Goal: Information Seeking & Learning: Check status

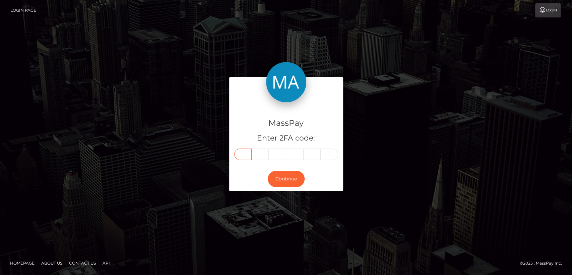
click at [241, 152] on input "text" at bounding box center [242, 153] width 17 height 11
paste input "5"
type input "5"
type input "3"
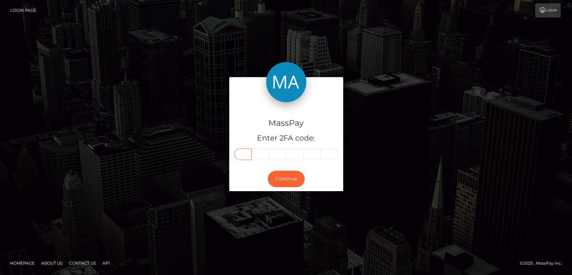
type input "5"
type input "6"
type input "7"
click at [286, 183] on button "Continue" at bounding box center [286, 179] width 37 height 16
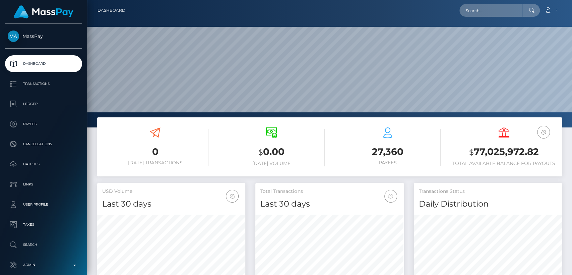
scroll to position [118, 148]
click at [483, 9] on input "text" at bounding box center [490, 10] width 63 height 13
paste input "zazareyes6@gmail.com"
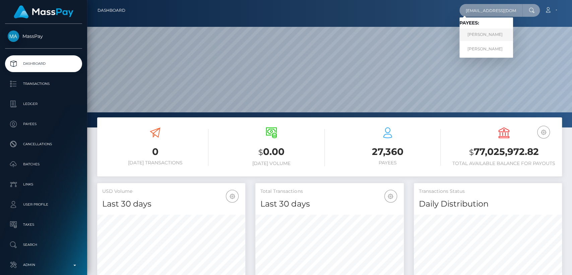
type input "zazareyes6@gmail.com"
click at [473, 33] on link "Jessel Troyo" at bounding box center [486, 34] width 54 height 12
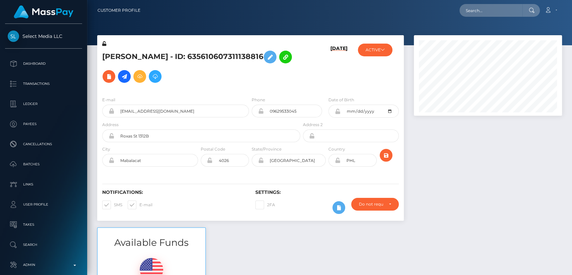
scroll to position [80, 148]
click at [479, 10] on input "text" at bounding box center [490, 10] width 63 height 13
paste input "zazareyes6@gmail.com"
type input "zazareyes6@gmail.com"
click at [529, 11] on icon at bounding box center [532, 10] width 6 height 5
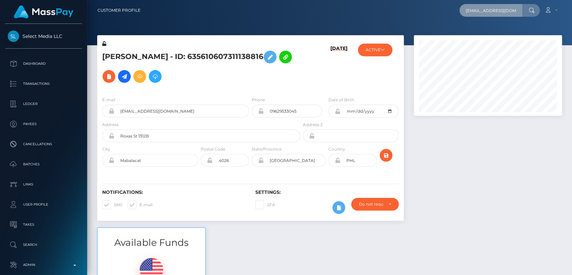
click at [520, 12] on input "zazareyes6@gmail.com" at bounding box center [490, 10] width 63 height 13
click at [509, 9] on input "zazareyes6@gmail.com" at bounding box center [490, 10] width 63 height 13
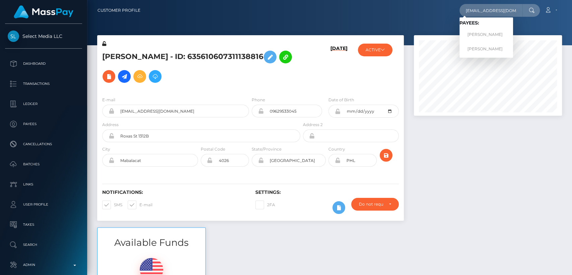
click at [323, 76] on div "08/25/25" at bounding box center [327, 65] width 51 height 51
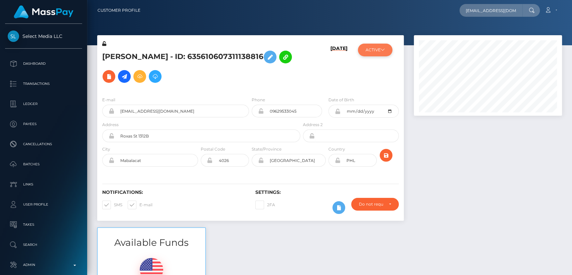
click at [381, 50] on icon at bounding box center [383, 50] width 4 height 4
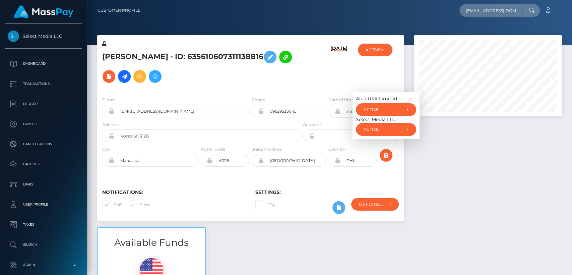
click at [323, 78] on div "08/25/25" at bounding box center [327, 65] width 51 height 51
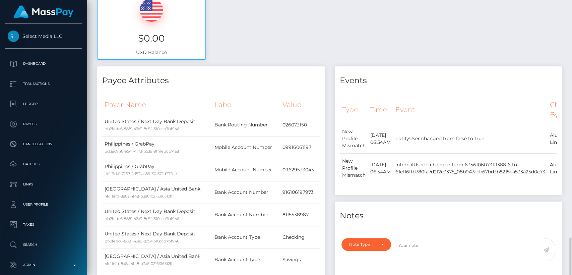
scroll to position [0, 0]
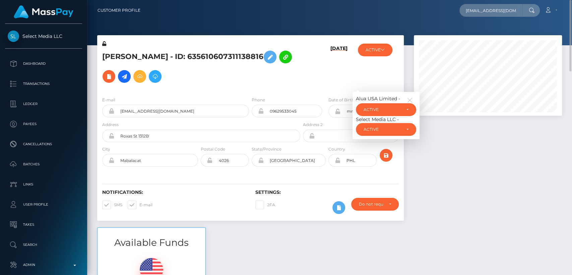
click at [112, 56] on h5 "Jessel Troyo - ID: 635610607311138816" at bounding box center [199, 66] width 194 height 39
copy h5 "Jessel"
click at [181, 78] on h5 "Jessel Troyo - ID: 635610607311138816" at bounding box center [199, 66] width 194 height 39
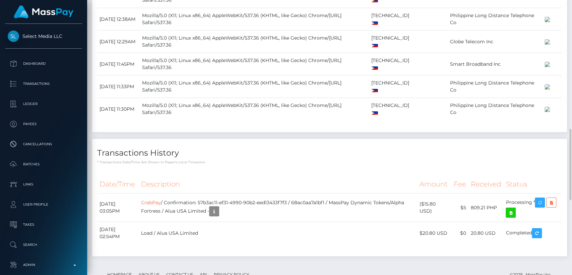
scroll to position [782, 0]
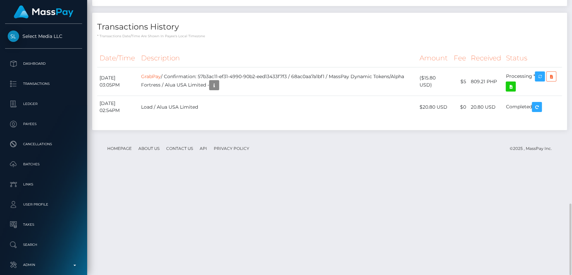
drag, startPoint x: 181, startPoint y: 78, endPoint x: 174, endPoint y: 103, distance: 25.1
click at [234, 39] on p "* Transactions date/time are shown in payee's local timezone" at bounding box center [329, 36] width 465 height 5
click at [541, 81] on icon "button" at bounding box center [540, 76] width 8 height 8
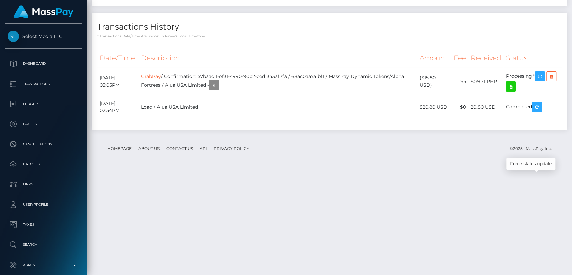
click at [532, 164] on div "Force status update" at bounding box center [530, 163] width 49 height 12
drag, startPoint x: 137, startPoint y: 182, endPoint x: 101, endPoint y: 181, distance: 36.5
click at [101, 96] on td "August 25, 2025 03:05PM" at bounding box center [118, 81] width 42 height 28
copy td "August 25, 2025"
click at [247, 130] on div "Transactions History * Transactions date/time are shown in payee's local timezo…" at bounding box center [329, 71] width 475 height 117
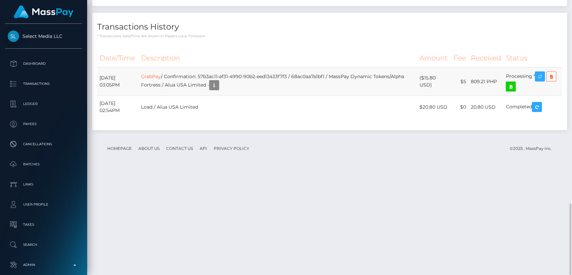
drag, startPoint x: 431, startPoint y: 190, endPoint x: 423, endPoint y: 178, distance: 15.2
click at [423, 96] on td "($15.80 USD)" at bounding box center [434, 81] width 34 height 28
copy td "$15.80 USD"
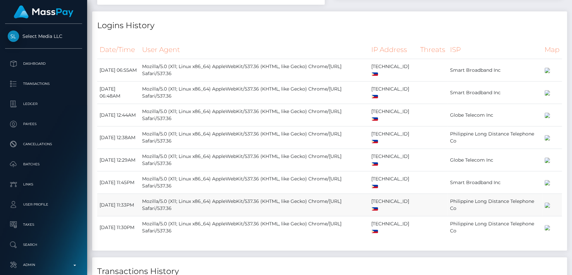
scroll to position [0, 0]
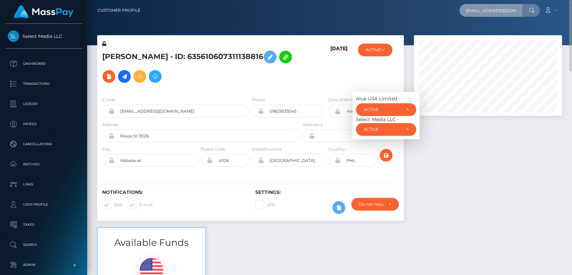
click at [485, 11] on input "zazareyes6@gmail.com" at bounding box center [490, 10] width 63 height 13
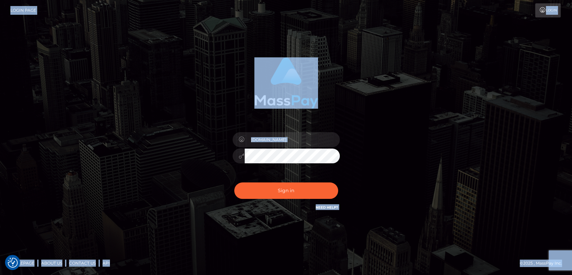
click at [376, 101] on div "[DOMAIN_NAME]" at bounding box center [286, 137] width 186 height 171
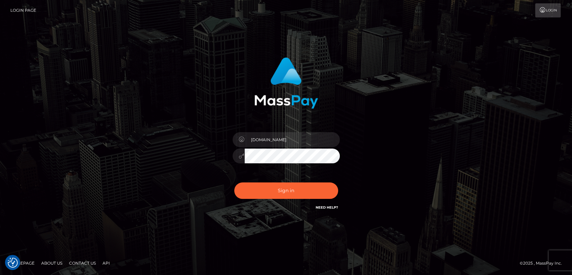
click at [376, 101] on div "[DOMAIN_NAME]" at bounding box center [286, 137] width 186 height 171
click at [286, 189] on button "Sign in" at bounding box center [286, 190] width 104 height 16
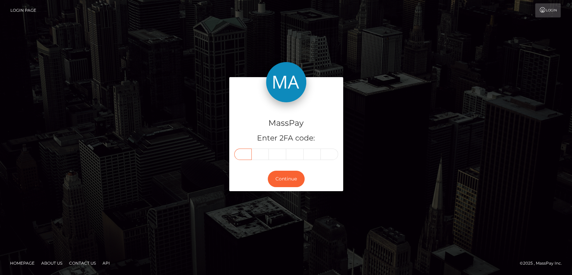
click at [242, 150] on input "text" at bounding box center [242, 153] width 17 height 11
paste input "5"
type input "5"
type input "1"
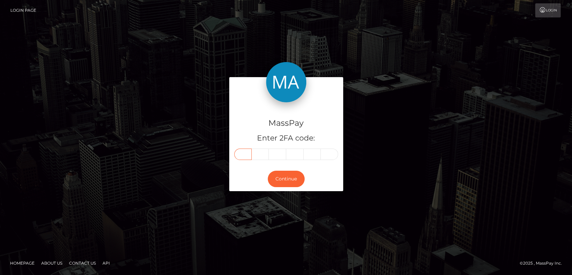
type input "6"
type input "3"
type input "0"
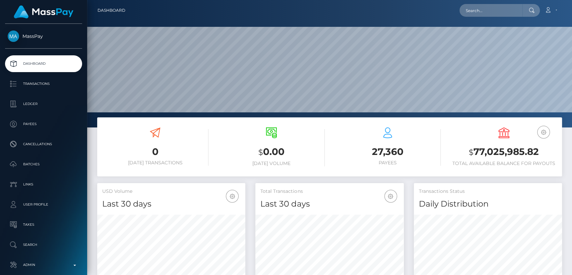
scroll to position [118, 148]
click at [490, 12] on input "text" at bounding box center [490, 10] width 63 height 13
paste input "[EMAIL_ADDRESS][DOMAIN_NAME]"
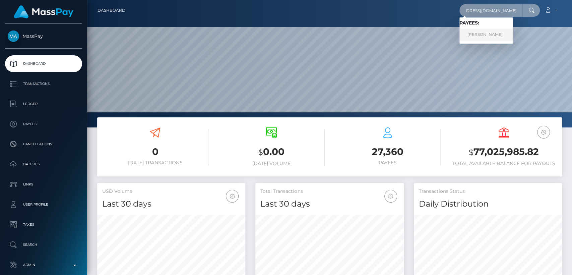
type input "[EMAIL_ADDRESS][DOMAIN_NAME]"
click at [489, 36] on link "Geraldine Dalumpines" at bounding box center [486, 34] width 54 height 12
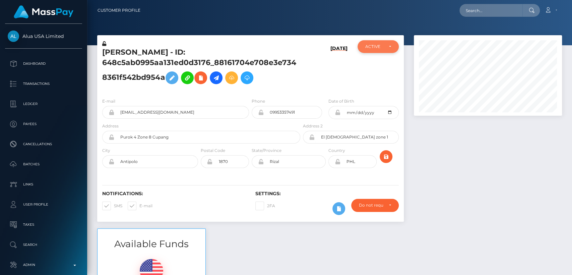
scroll to position [80, 148]
click at [372, 51] on div "ACTIVE" at bounding box center [377, 46] width 41 height 13
click at [338, 72] on h6 "[DATE]" at bounding box center [338, 68] width 17 height 44
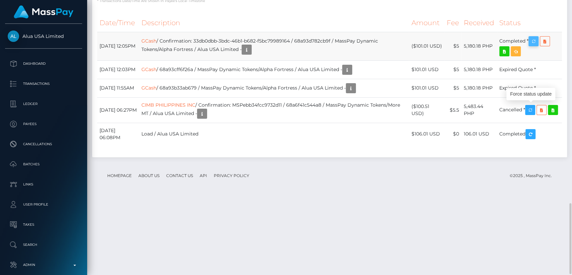
click at [534, 46] on icon "button" at bounding box center [533, 41] width 8 height 8
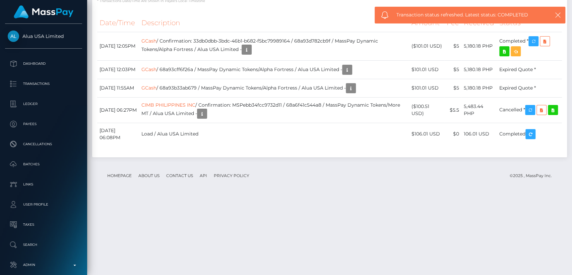
click at [534, 97] on div "Force status update" at bounding box center [530, 94] width 49 height 12
drag, startPoint x: 556, startPoint y: 30, endPoint x: 553, endPoint y: 41, distance: 11.2
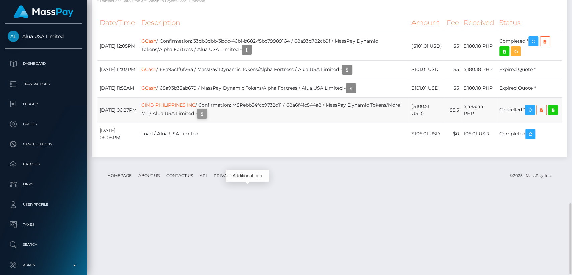
click at [206, 118] on icon "button" at bounding box center [202, 114] width 8 height 8
click at [249, 178] on div "Additional Info" at bounding box center [247, 176] width 44 height 12
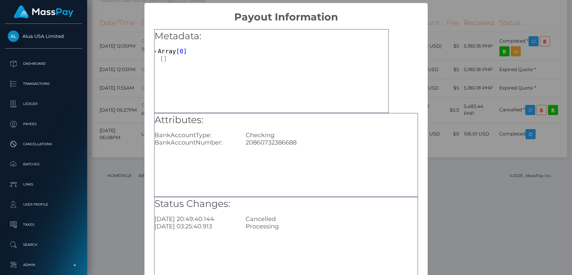
click at [437, 236] on div "× Payout Information Metadata: Array [ 0 ] Attributes: BankAccountType: Checkin…" at bounding box center [286, 137] width 572 height 275
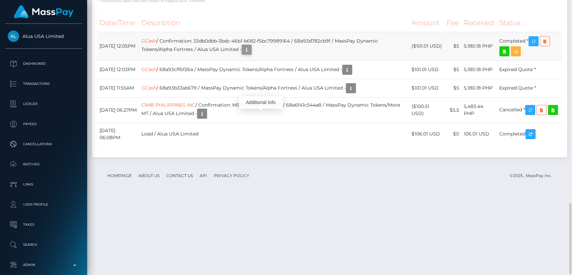
click at [251, 54] on icon "button" at bounding box center [247, 50] width 8 height 8
click at [261, 105] on div "Additional Info" at bounding box center [261, 102] width 44 height 12
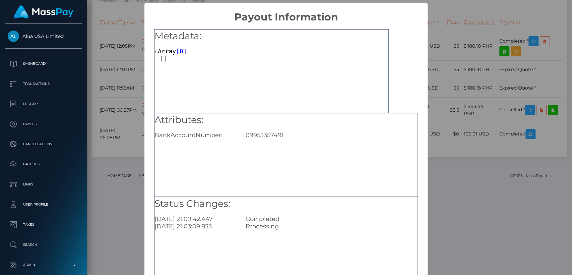
click at [457, 245] on div "× Payout Information Metadata: Array [ 0 ] Attributes: BankAccountNumber: 09953…" at bounding box center [286, 137] width 572 height 275
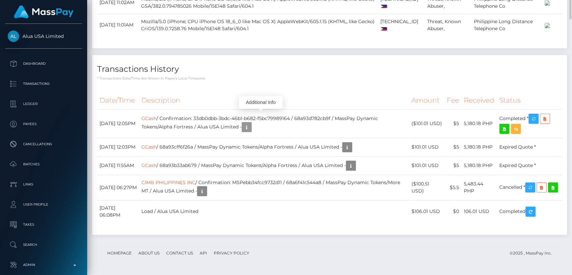
scroll to position [0, 0]
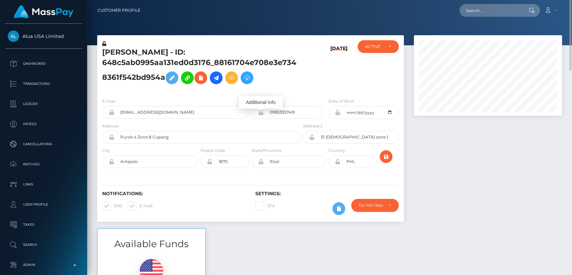
click at [119, 52] on h5 "Geraldine Dalumpines - ID: 648c5ab0995aa131ed0d3176_88161704e708e3e7348361f542b…" at bounding box center [199, 67] width 194 height 40
copy h5 "Geraldine"
click at [193, 191] on h6 "Notifications:" at bounding box center [173, 194] width 143 height 6
click at [490, 13] on input "text" at bounding box center [490, 10] width 63 height 13
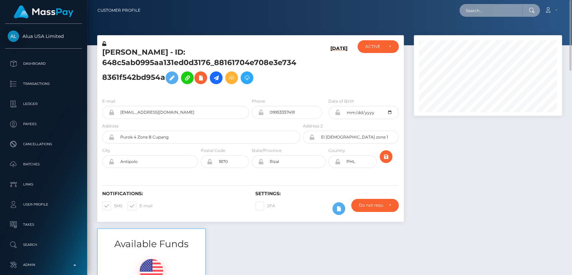
paste input "sashaharris@mail.com"
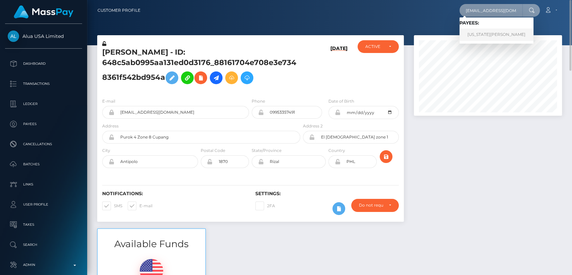
type input "sashaharris@mail.com"
click at [479, 34] on link "GEORGIA NICOLE ASTLEY" at bounding box center [496, 34] width 74 height 12
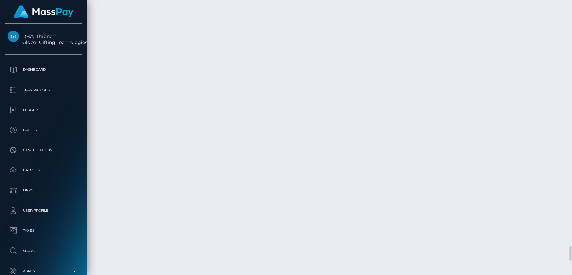
scroll to position [4669, 0]
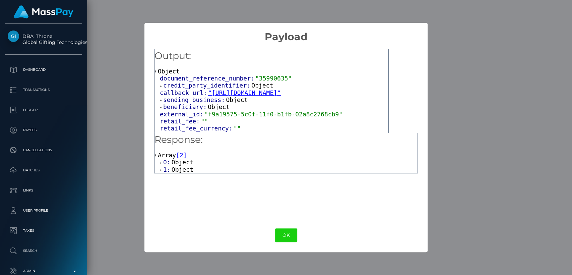
click at [107, 164] on div "× Payload Output: Object document_reference_number: "35990635" credit_party_ide…" at bounding box center [286, 137] width 572 height 275
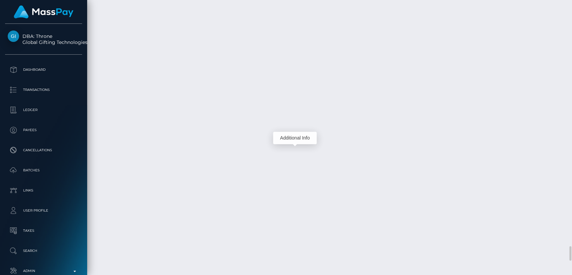
scroll to position [80, 148]
click at [296, 136] on div "Additional Info" at bounding box center [295, 138] width 44 height 12
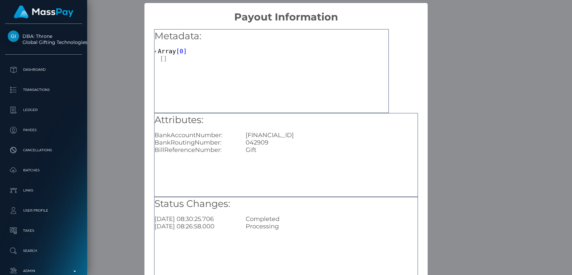
scroll to position [0, 0]
click at [111, 160] on div "× Payout Information Metadata: Array [ 0 ] Attributes: BankAccountNumber: [FINA…" at bounding box center [286, 137] width 572 height 275
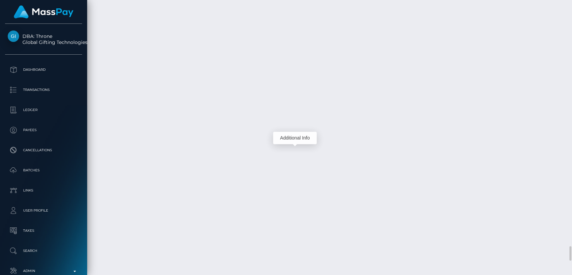
scroll to position [80, 148]
click at [303, 162] on div "Additional Info" at bounding box center [300, 166] width 44 height 12
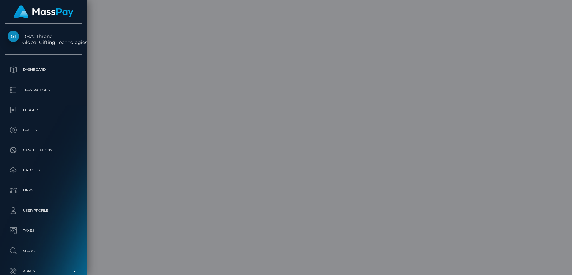
scroll to position [0, 0]
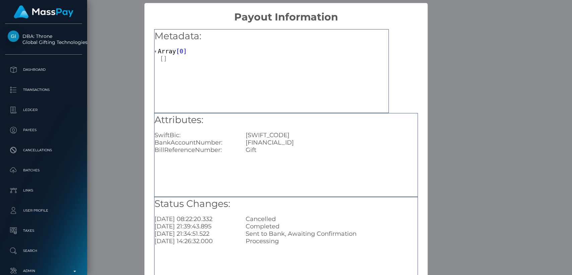
click at [442, 171] on div "× Payout Information Metadata: Array [ 0 ] Attributes: SwiftBic: NWBKGB2L BankA…" at bounding box center [286, 137] width 572 height 275
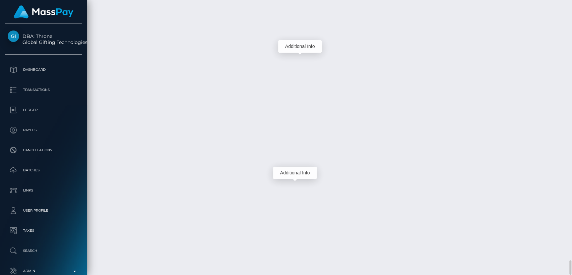
scroll to position [80, 148]
click at [293, 174] on div "Additional Info" at bounding box center [295, 172] width 44 height 12
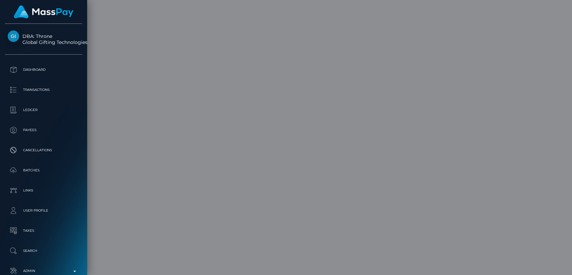
scroll to position [0, 0]
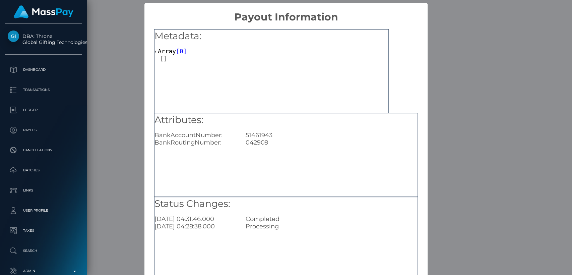
click at [460, 236] on div "× Payout Information Metadata: Array [ 0 ] Attributes: BankAccountNumber: 51461…" at bounding box center [286, 137] width 572 height 275
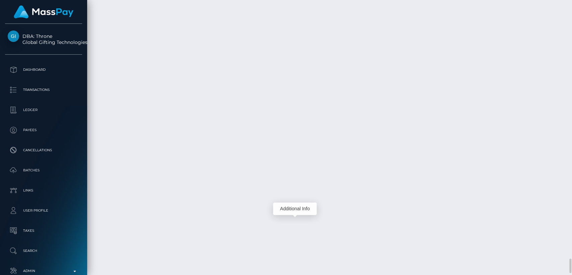
scroll to position [80, 148]
click at [296, 63] on div "Additional Info" at bounding box center [295, 64] width 44 height 12
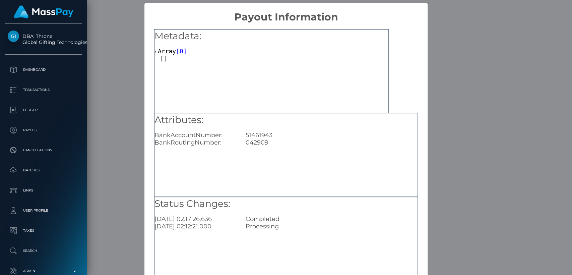
scroll to position [0, 0]
click at [107, 87] on div "× Payout Information Metadata: Array [ 0 ] Attributes: BankAccountNumber: 51461…" at bounding box center [286, 137] width 572 height 275
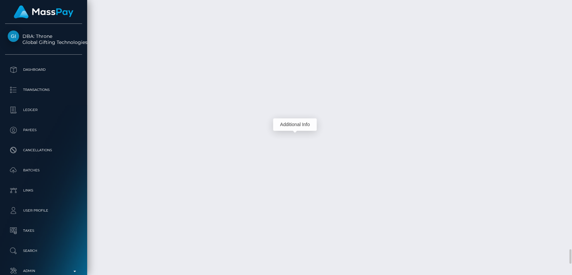
scroll to position [4723, 0]
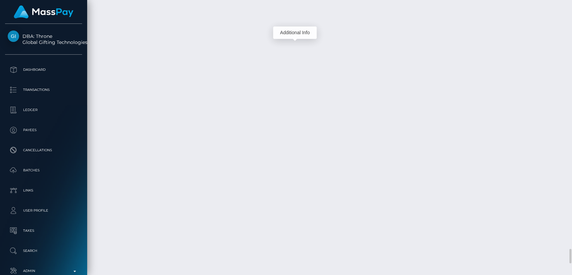
click at [294, 31] on div "Additional Info" at bounding box center [295, 32] width 44 height 12
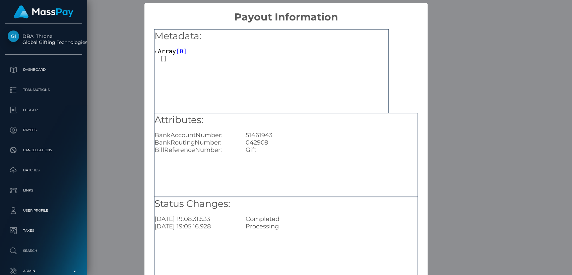
scroll to position [0, 0]
click at [92, 94] on div "× Payout Information Metadata: Array [ 0 ] Attributes: BankAccountNumber: 51461…" at bounding box center [286, 137] width 572 height 275
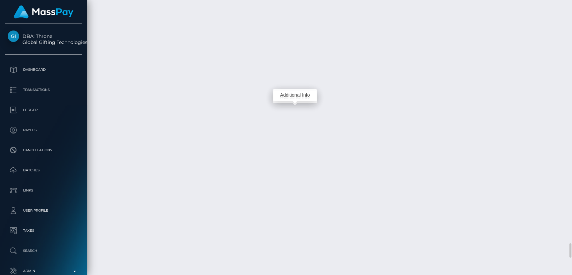
scroll to position [80, 148]
click at [295, 91] on div "Additional Info" at bounding box center [295, 95] width 44 height 12
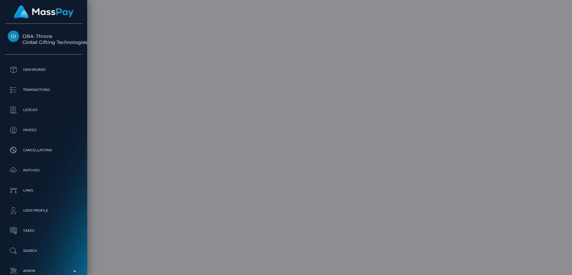
scroll to position [0, 0]
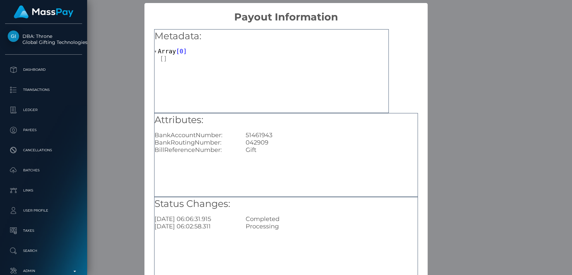
click at [133, 95] on div "× Payout Information Metadata: Array [ 0 ] Attributes: BankAccountNumber: 51461…" at bounding box center [286, 137] width 572 height 275
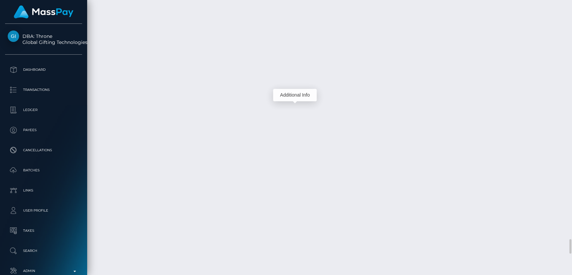
scroll to position [80, 148]
click at [293, 87] on div "Additional Info" at bounding box center [295, 89] width 44 height 12
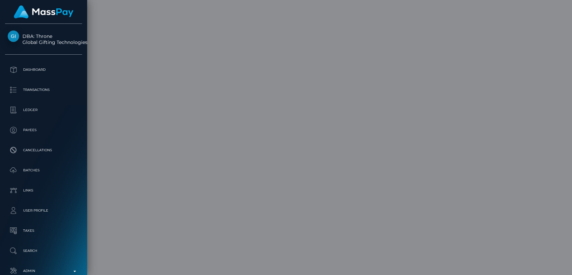
scroll to position [0, 0]
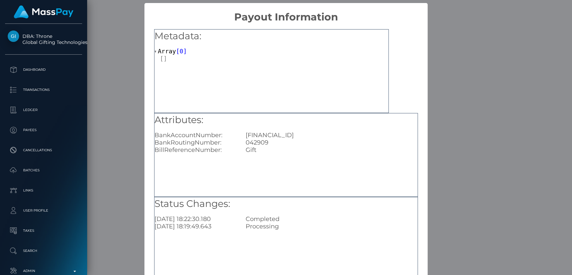
click at [113, 87] on div "× Payout Information Metadata: Array [ 0 ] Attributes: BankAccountNumber: GB29N…" at bounding box center [286, 137] width 572 height 275
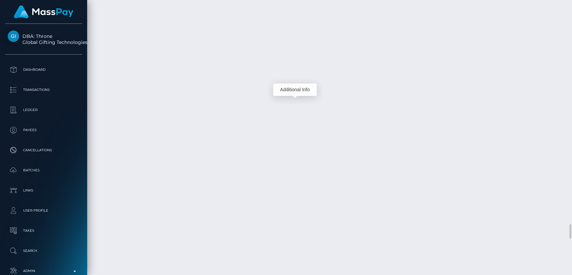
scroll to position [80, 148]
click at [294, 50] on div "Additional Info" at bounding box center [295, 53] width 44 height 12
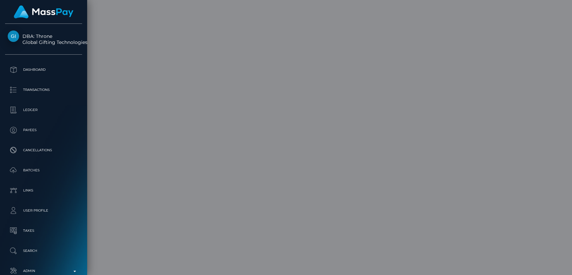
scroll to position [0, 0]
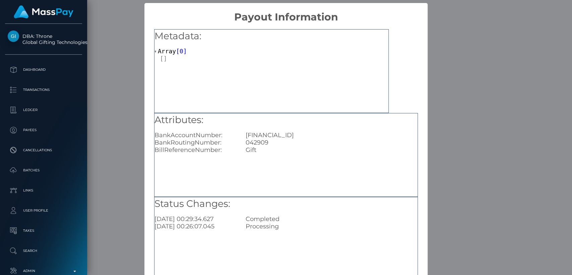
click at [434, 29] on div "× Payout Information Metadata: Array [ 0 ] Attributes: BankAccountNumber: GB29N…" at bounding box center [286, 137] width 572 height 275
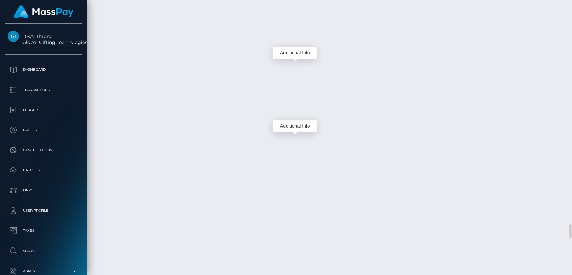
scroll to position [80, 148]
click at [294, 126] on div "Additional Info" at bounding box center [295, 126] width 44 height 12
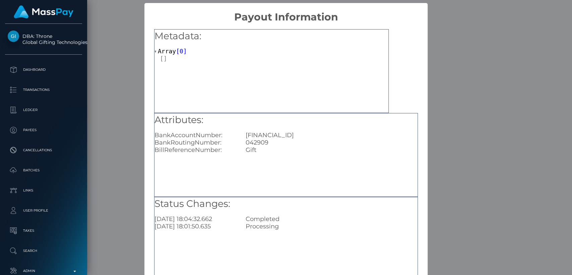
scroll to position [0, 0]
click at [477, 10] on div "× Payout Information Metadata: Array [ 0 ] Attributes: BankAccountNumber: GB29N…" at bounding box center [286, 137] width 572 height 275
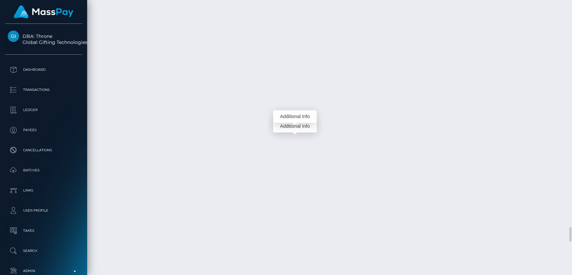
scroll to position [80, 148]
click at [293, 129] on div "Additional Info" at bounding box center [295, 126] width 44 height 12
click at [297, 112] on div "Additional Info" at bounding box center [295, 116] width 44 height 12
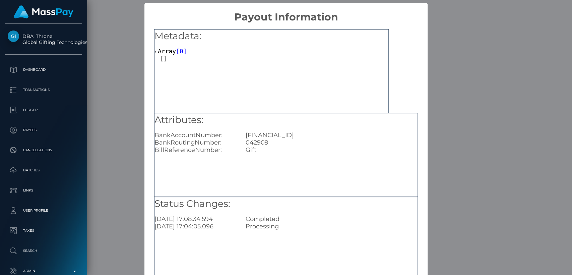
scroll to position [0, 0]
click at [451, 79] on div "× Payout Information Metadata: Array [ 0 ] Attributes: BankAccountNumber: GB29N…" at bounding box center [286, 137] width 572 height 275
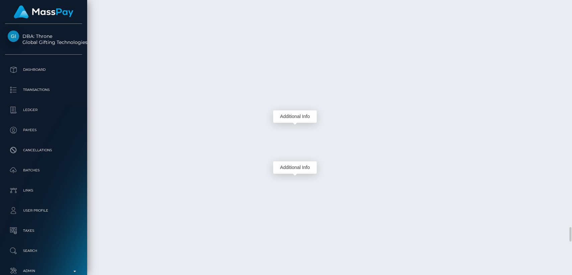
scroll to position [80, 148]
drag, startPoint x: 293, startPoint y: 185, endPoint x: 293, endPoint y: 169, distance: 16.4
click at [293, 169] on body "DBA: Throne Global Gifting Technologies Inc Dashboard Transactions Ledger Payees" at bounding box center [286, 137] width 572 height 275
click at [293, 169] on div "Additional Info" at bounding box center [295, 167] width 44 height 12
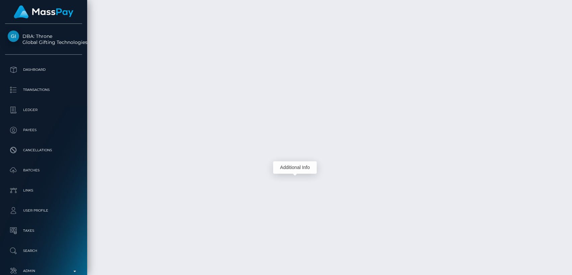
click at [300, 168] on div "Additional Info" at bounding box center [295, 167] width 44 height 12
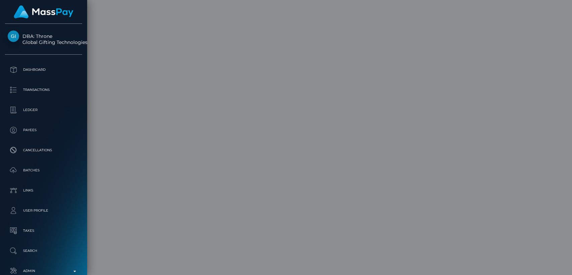
scroll to position [0, 0]
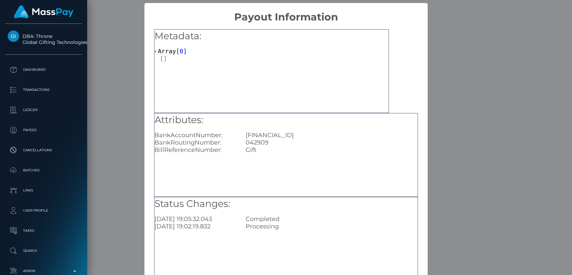
click at [125, 191] on div "× Payout Information Metadata: Array [ 0 ] Attributes: BankAccountNumber: GB29N…" at bounding box center [286, 137] width 572 height 275
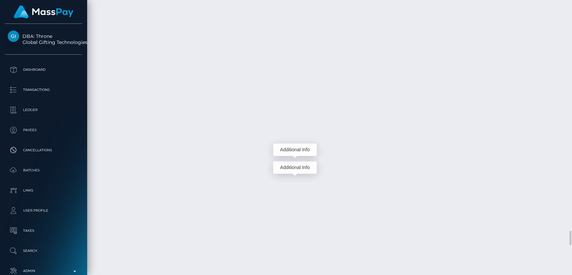
scroll to position [80, 148]
click at [288, 148] on div "Additional Info" at bounding box center [295, 149] width 44 height 12
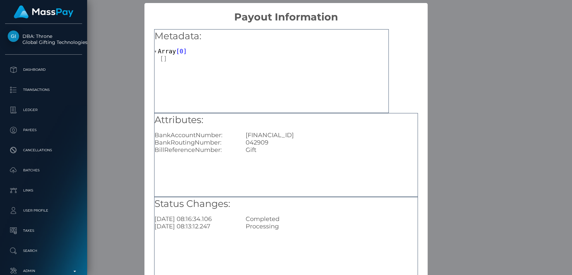
click at [136, 170] on div "× Payout Information Metadata: Array [ 0 ] Attributes: BankAccountNumber: GB29N…" at bounding box center [286, 137] width 572 height 275
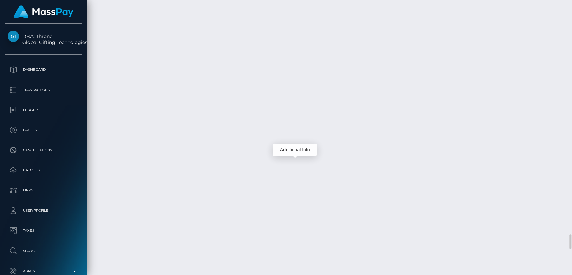
scroll to position [4450, 0]
click at [296, 144] on div "Additional Info" at bounding box center [295, 149] width 44 height 12
click at [296, 125] on div "Additional Info" at bounding box center [295, 128] width 44 height 12
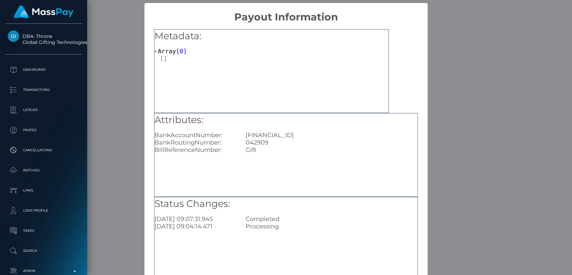
scroll to position [0, 0]
drag, startPoint x: 142, startPoint y: 140, endPoint x: 138, endPoint y: 141, distance: 4.7
click at [138, 141] on div "× Payout Information Metadata: Array [ 0 ] Attributes: BankAccountNumber: GB29N…" at bounding box center [286, 137] width 572 height 275
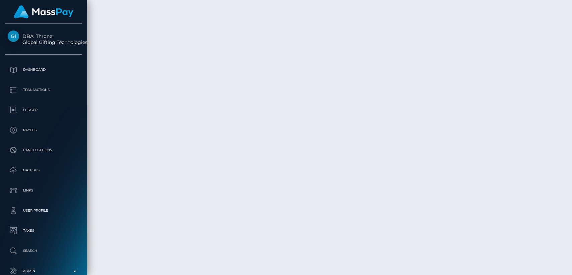
scroll to position [80, 148]
click at [296, 78] on div "Additional Info" at bounding box center [295, 79] width 44 height 12
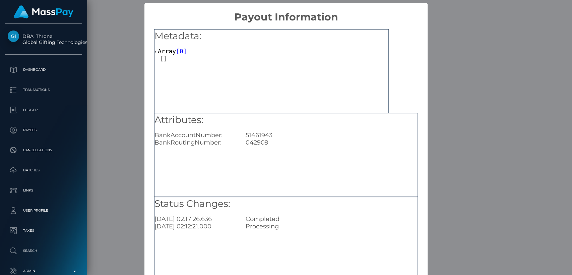
scroll to position [0, 0]
click at [121, 131] on div "× Payout Information Metadata: Array [ 0 ] Attributes: BankAccountNumber: 51461…" at bounding box center [286, 137] width 572 height 275
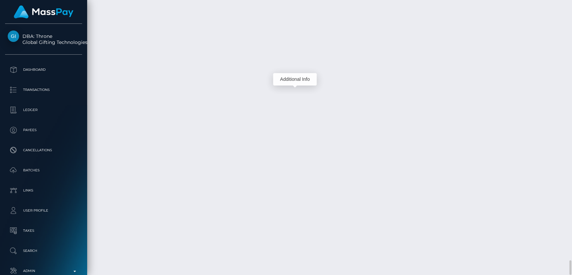
scroll to position [80, 148]
click at [293, 173] on div "Additional Info" at bounding box center [295, 172] width 44 height 12
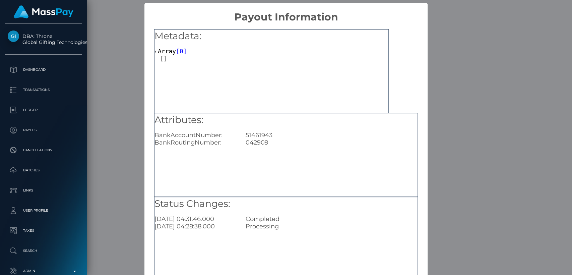
scroll to position [0, 0]
click at [92, 181] on div "× Payout Information Metadata: Array [ 0 ] Attributes: BankAccountNumber: 51461…" at bounding box center [286, 137] width 572 height 275
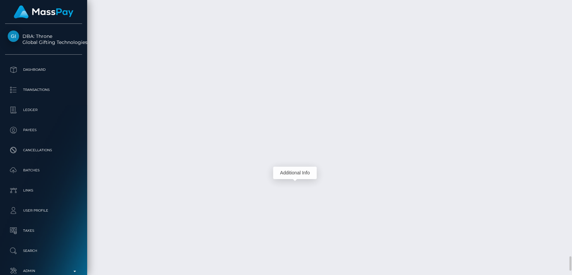
scroll to position [4855, 0]
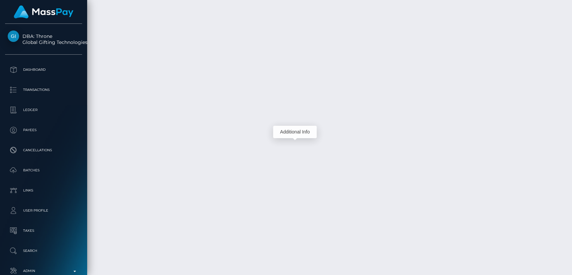
click at [293, 133] on div "Additional Info" at bounding box center [295, 132] width 44 height 12
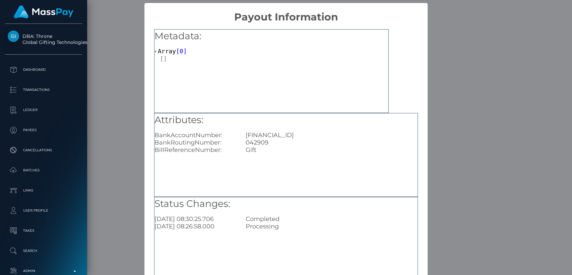
scroll to position [0, 0]
click at [459, 152] on div "× Payout Information Metadata: Array [ 0 ] Attributes: BankAccountNumber: GB29N…" at bounding box center [286, 137] width 572 height 275
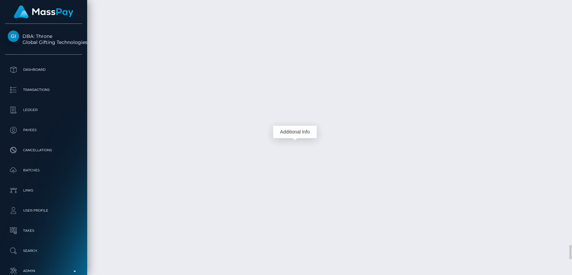
scroll to position [80, 148]
click at [295, 107] on div "Additional Info" at bounding box center [295, 108] width 44 height 12
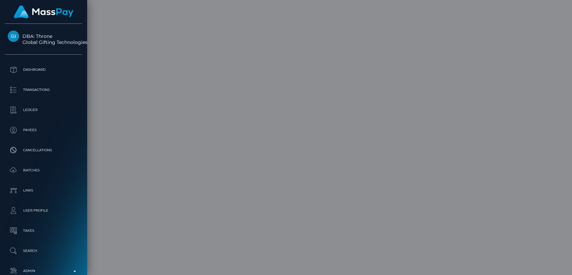
scroll to position [0, 0]
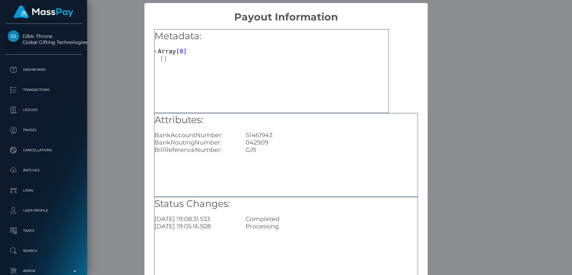
click at [454, 124] on div "× Payout Information Metadata: Array [ 0 ] Attributes: BankAccountNumber: 51461…" at bounding box center [286, 137] width 572 height 275
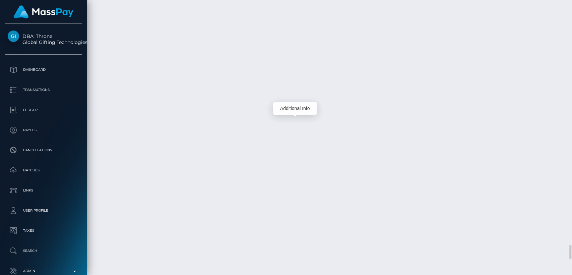
scroll to position [80, 148]
click at [294, 61] on div "Additional Info" at bounding box center [295, 57] width 44 height 12
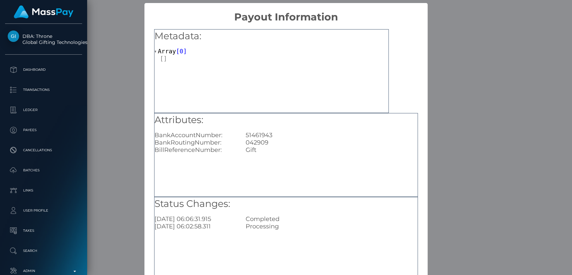
scroll to position [0, 0]
click at [453, 83] on div "× Payout Information Metadata: Array [ 0 ] Attributes: BankAccountNumber: 51461…" at bounding box center [286, 137] width 572 height 275
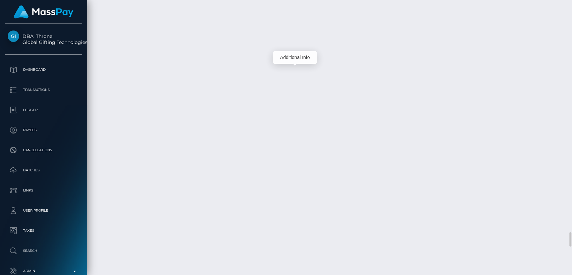
scroll to position [80, 148]
click at [293, 224] on div "Additional Info" at bounding box center [295, 224] width 44 height 12
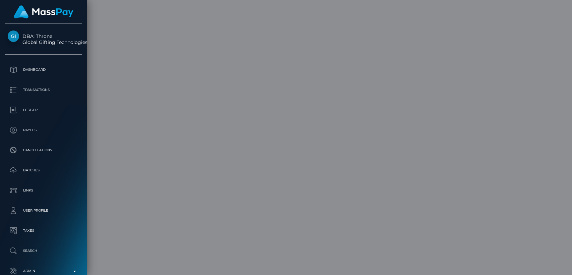
scroll to position [0, 0]
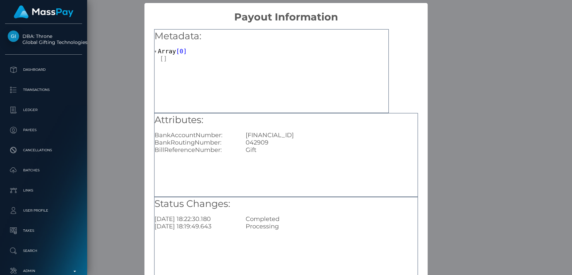
click at [433, 219] on div "× Payout Information Metadata: Array [ 0 ] Attributes: BankAccountNumber: GB29N…" at bounding box center [286, 137] width 572 height 275
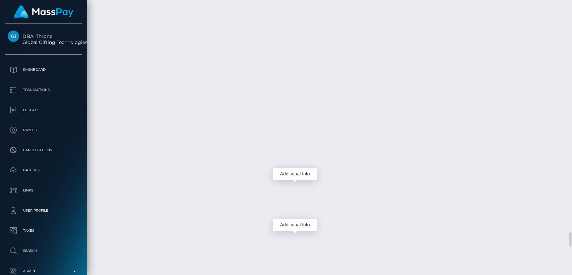
scroll to position [80, 148]
click at [296, 174] on div "Additional Info" at bounding box center [295, 174] width 44 height 12
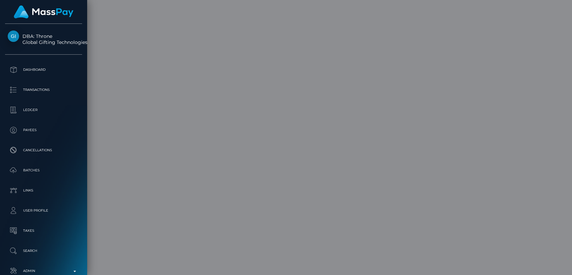
scroll to position [0, 0]
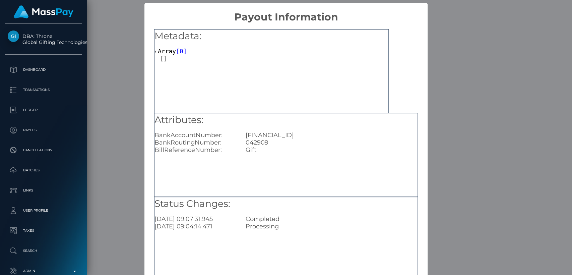
click at [450, 202] on div "× Payout Information Metadata: Array [ 0 ] Attributes: BankAccountNumber: GB29N…" at bounding box center [286, 137] width 572 height 275
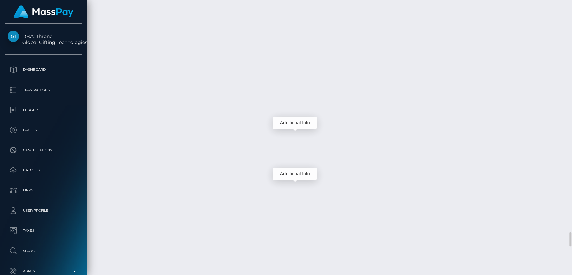
scroll to position [80, 148]
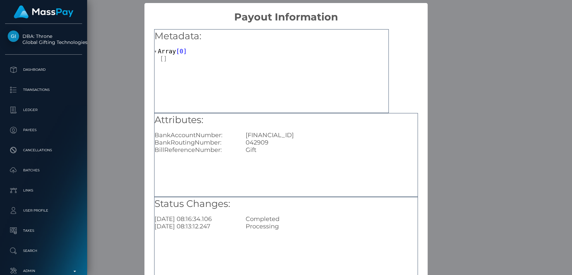
click at [465, 161] on div "× Payout Information Metadata: Array [ 0 ] Attributes: BankAccountNumber: GB29N…" at bounding box center [286, 137] width 572 height 275
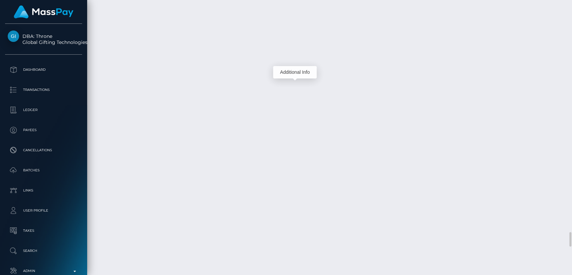
click at [296, 74] on div "Additional Info" at bounding box center [295, 72] width 44 height 12
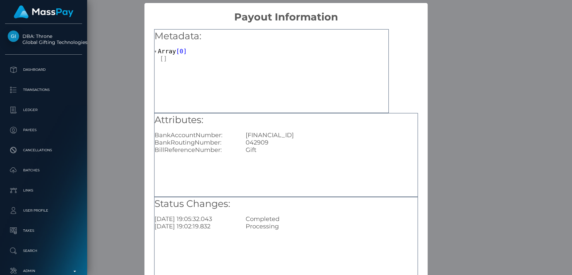
click at [438, 102] on div "× Payout Information Metadata: Array [ 0 ] Attributes: BankAccountNumber: GB29N…" at bounding box center [286, 137] width 572 height 275
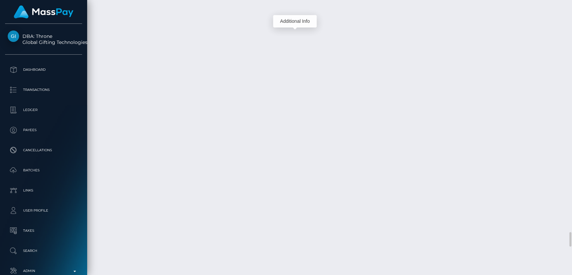
click at [299, 17] on div "Additional Info" at bounding box center [295, 21] width 44 height 12
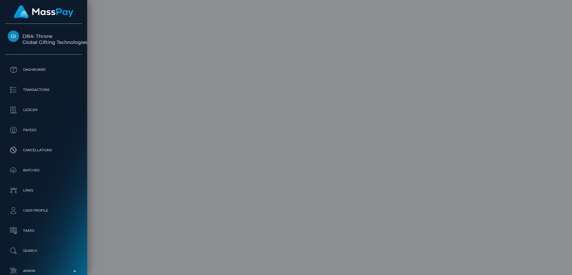
scroll to position [0, 0]
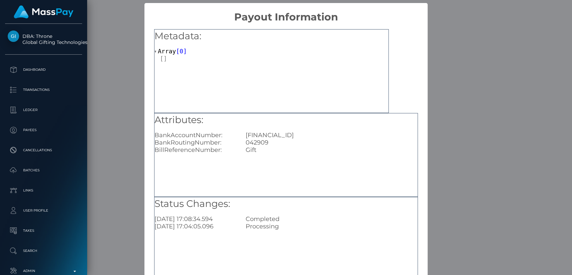
click at [469, 65] on div "× Payout Information Metadata: Array [ 0 ] Attributes: BankAccountNumber: GB29N…" at bounding box center [286, 137] width 572 height 275
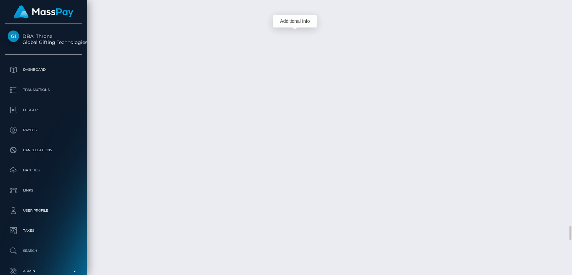
scroll to position [4262, 0]
click at [292, 114] on div "Additional Info" at bounding box center [295, 113] width 44 height 12
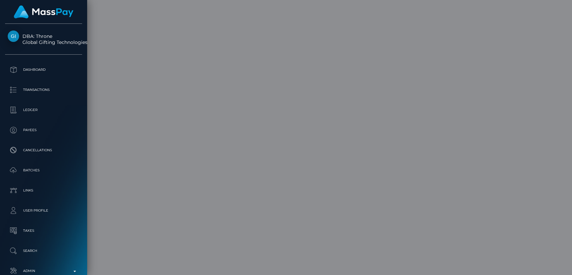
scroll to position [0, 0]
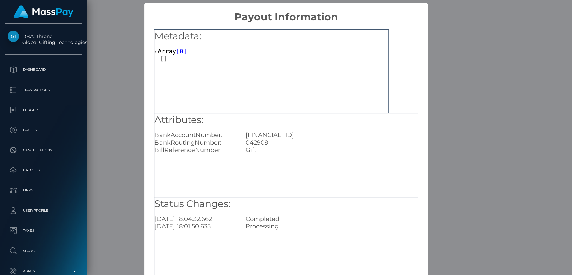
click at [453, 111] on div "× Payout Information Metadata: Array [ 0 ] Attributes: BankAccountNumber: GB29N…" at bounding box center [286, 137] width 572 height 275
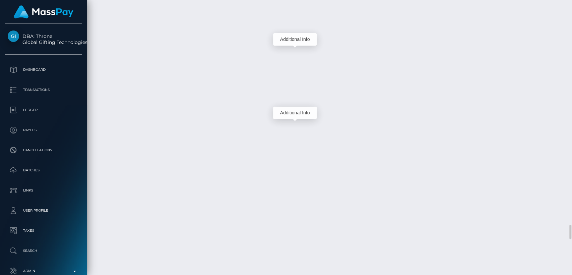
scroll to position [80, 148]
click at [295, 41] on div "Additional Info" at bounding box center [295, 39] width 44 height 12
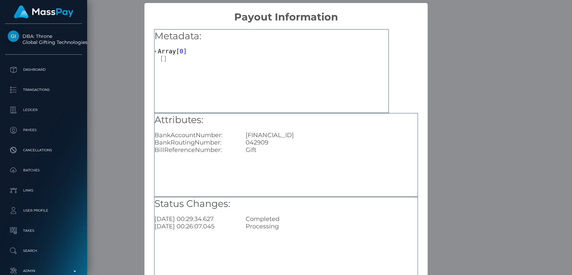
scroll to position [0, 0]
click at [484, 66] on div "× Payout Information Metadata: Array [ 0 ] Attributes: BankAccountNumber: GB29N…" at bounding box center [286, 137] width 572 height 275
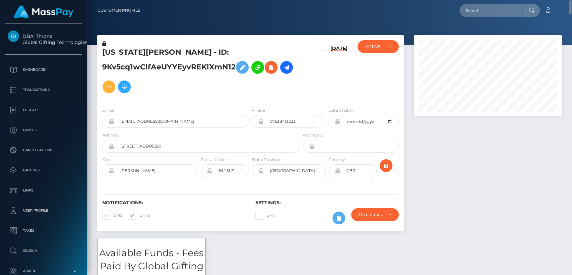
click at [122, 52] on h5 "GEORGIA NICOLE ASTLEY - ID: 9Kv5cq1wClfAeUYYEyvREKlXmN12" at bounding box center [199, 71] width 194 height 49
copy h5 "GEORGIA"
click at [205, 174] on div at bounding box center [207, 170] width 12 height 13
click at [489, 9] on input "text" at bounding box center [490, 10] width 63 height 13
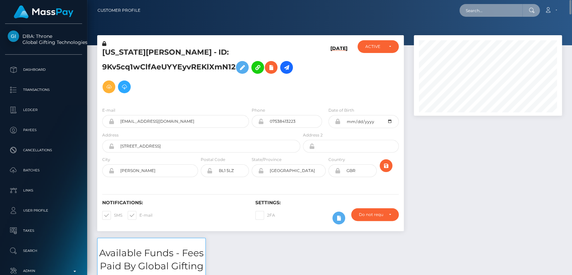
paste input "sashaharris@mail.com"
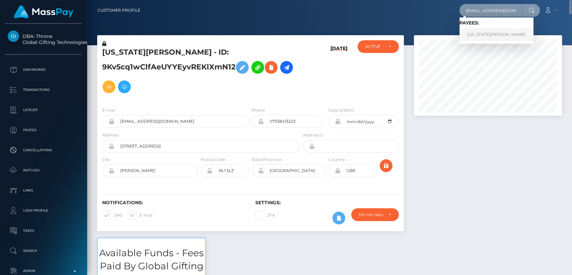
type input "sashaharris@mail.com"
click at [480, 35] on link "GEORGIA NICOLE ASTLEY" at bounding box center [496, 34] width 74 height 12
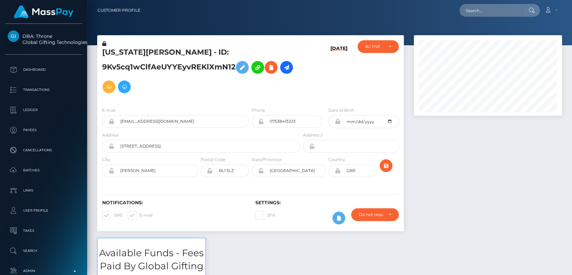
scroll to position [80, 148]
click at [129, 54] on h5 "[US_STATE][PERSON_NAME] - ID: 9Kv5cq1wClfAeUYYEyvREKlXmN12" at bounding box center [199, 71] width 194 height 49
click at [129, 51] on h5 "[US_STATE][PERSON_NAME] - ID: 9Kv5cq1wClfAeUYYEyvREKlXmN12" at bounding box center [199, 71] width 194 height 49
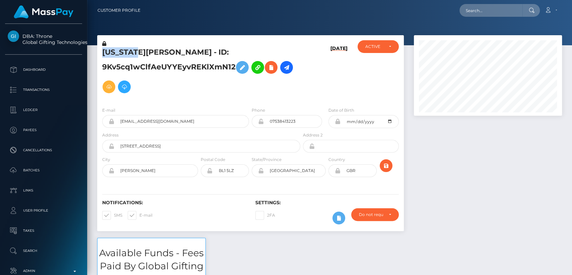
copy h5 "[US_STATE]"
click at [191, 198] on div "Notifications: SMS E-mail Settings: 2FA" at bounding box center [250, 207] width 307 height 47
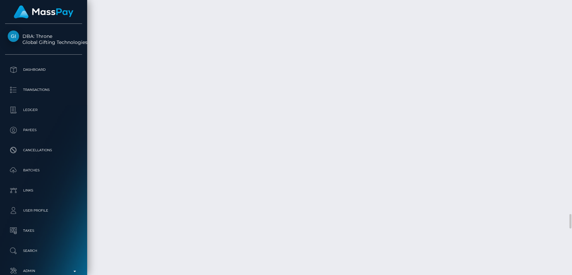
scroll to position [4061, 0]
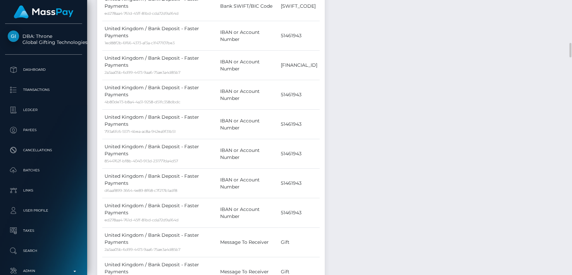
scroll to position [805, 0]
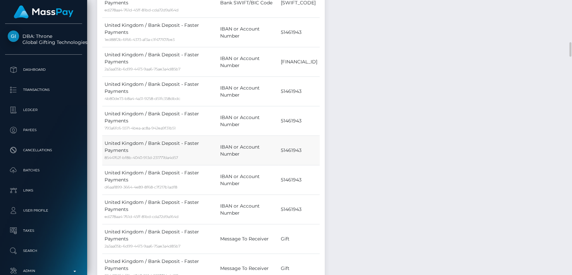
drag, startPoint x: 276, startPoint y: 152, endPoint x: 253, endPoint y: 151, distance: 23.5
click at [278, 151] on td "51461943" at bounding box center [298, 150] width 41 height 29
copy td "51461943"
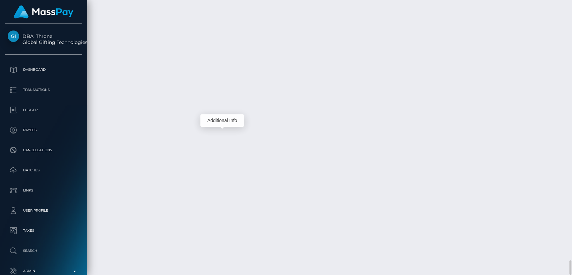
scroll to position [80, 148]
click at [221, 119] on div "Additional Info" at bounding box center [222, 120] width 44 height 12
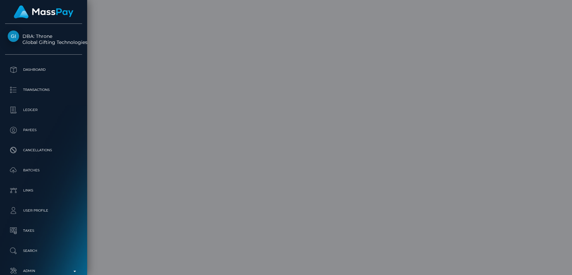
scroll to position [0, 0]
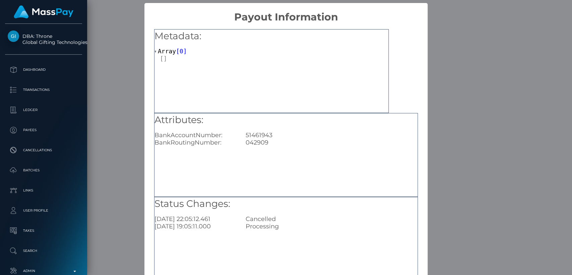
click at [460, 221] on div "× Payout Information Metadata: Array [ 0 ] Attributes: BankAccountNumber: 51461…" at bounding box center [286, 137] width 572 height 275
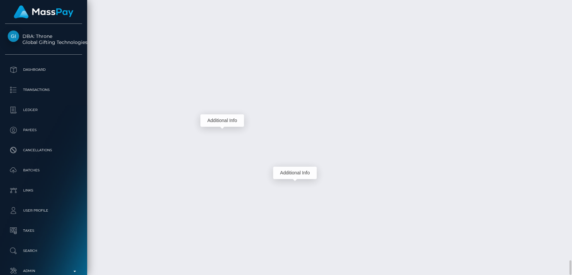
scroll to position [80, 148]
click at [292, 174] on div "Additional Info" at bounding box center [295, 172] width 44 height 12
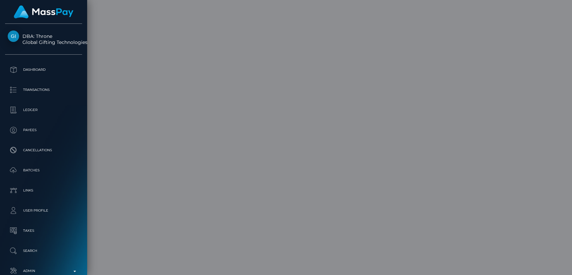
scroll to position [0, 0]
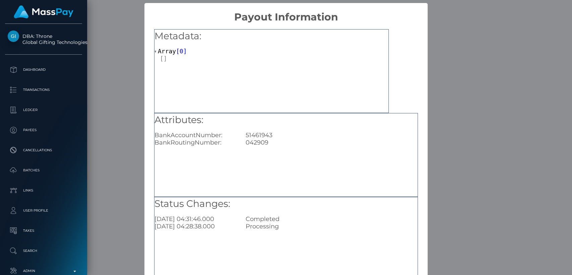
click at [463, 236] on div "× Payout Information Metadata: Array [ 0 ] Attributes: BankAccountNumber: 51461…" at bounding box center [286, 137] width 572 height 275
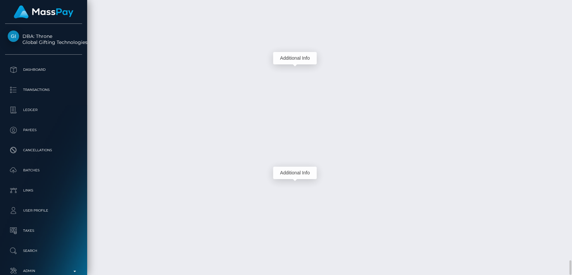
scroll to position [80, 148]
click at [299, 55] on div "Additional Info" at bounding box center [295, 58] width 44 height 12
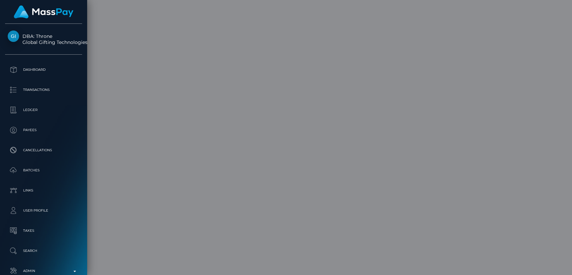
scroll to position [0, 0]
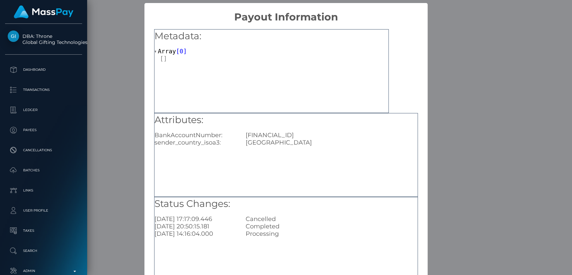
click at [441, 110] on div "× Payout Information Metadata: Array [ 0 ] Attributes: BankAccountNumber: GB29N…" at bounding box center [286, 137] width 572 height 275
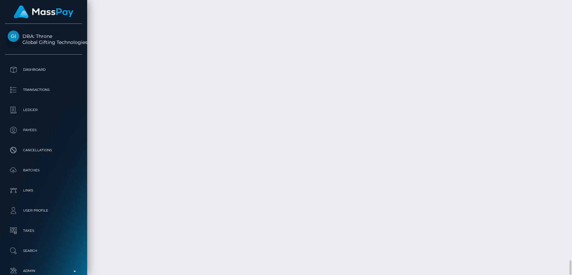
scroll to position [80, 148]
click at [294, 56] on div "Additional Info" at bounding box center [295, 58] width 44 height 12
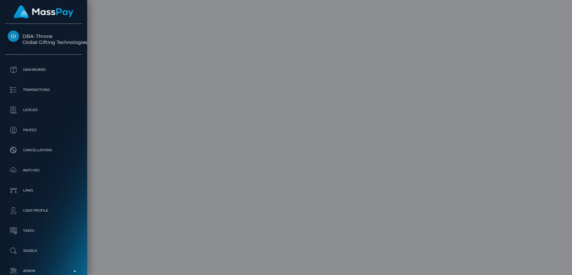
scroll to position [0, 0]
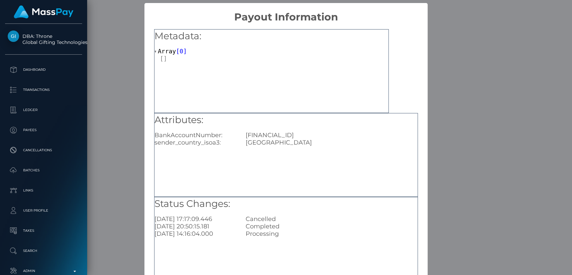
click at [471, 117] on div "× Payout Information Metadata: Array [ 0 ] Attributes: BankAccountNumber: GB29N…" at bounding box center [286, 137] width 572 height 275
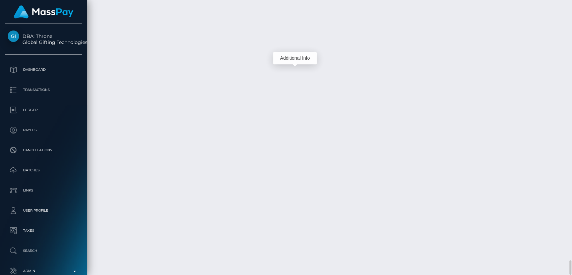
scroll to position [80, 148]
drag, startPoint x: 99, startPoint y: 73, endPoint x: 129, endPoint y: 72, distance: 29.5
copy td "April 21, 2025"
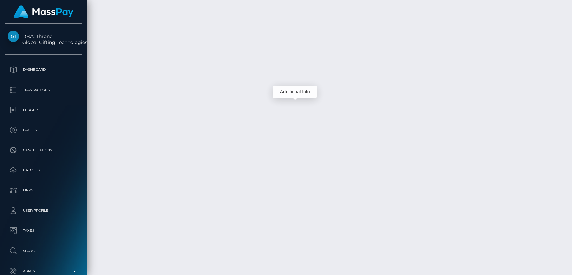
click at [287, 91] on div "Additional Info" at bounding box center [295, 91] width 44 height 12
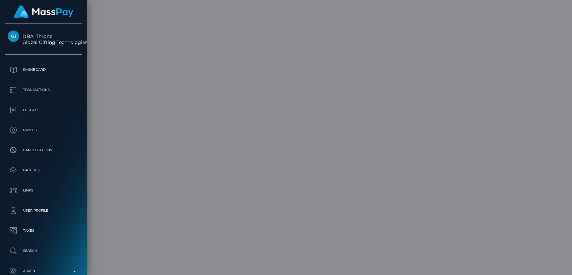
scroll to position [0, 0]
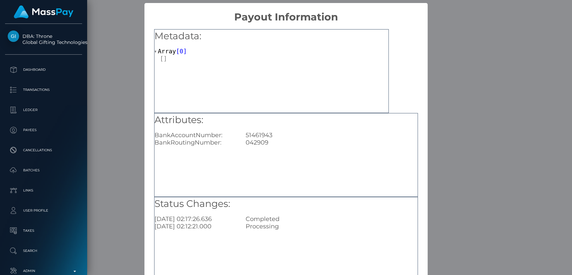
click at [461, 118] on div "× Payout Information Metadata: Array [ 0 ] Attributes: BankAccountNumber: 51461…" at bounding box center [286, 137] width 572 height 275
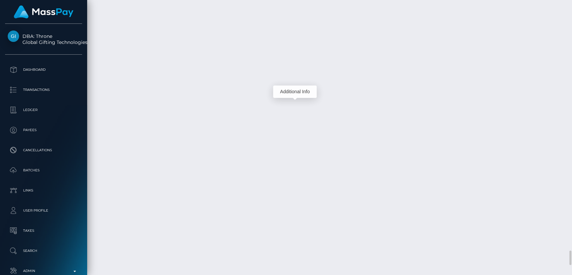
scroll to position [80, 148]
click at [294, 52] on div "Additional Info" at bounding box center [295, 53] width 44 height 12
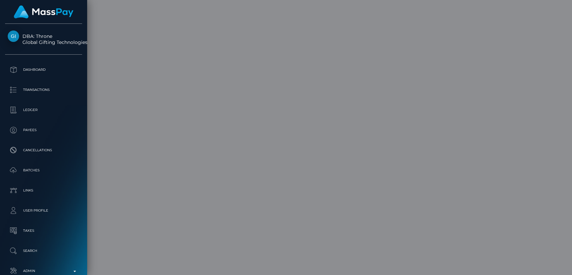
scroll to position [0, 0]
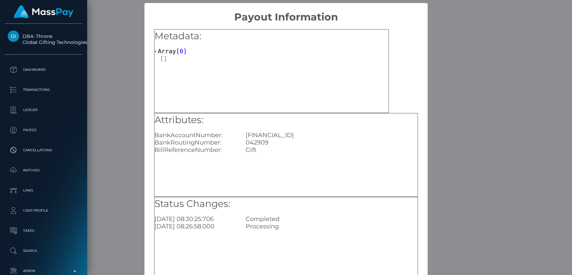
click at [453, 82] on div "× Payout Information Metadata: Array [ 0 ] Attributes: BankAccountNumber: GB29N…" at bounding box center [286, 137] width 572 height 275
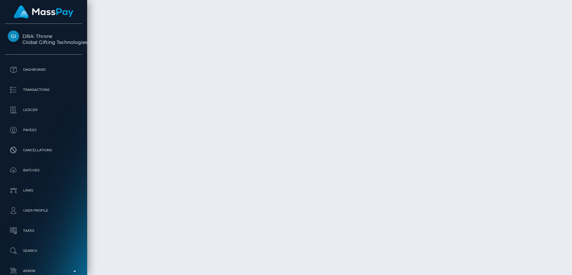
scroll to position [80, 148]
drag, startPoint x: 98, startPoint y: 67, endPoint x: 126, endPoint y: 68, distance: 27.1
copy td "July 8, 2025"
drag, startPoint x: 235, startPoint y: 61, endPoint x: 292, endPoint y: 57, distance: 58.1
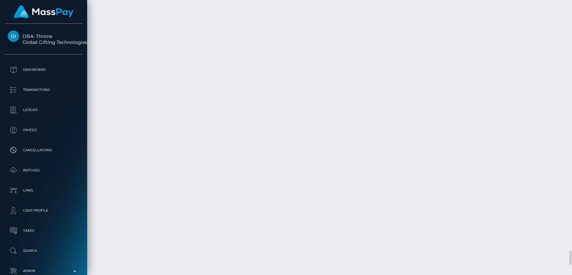
copy td "Confirmation: 1292233214"
drag, startPoint x: 298, startPoint y: 123, endPoint x: 305, endPoint y: 106, distance: 18.2
click at [305, 106] on div "Additional Info" at bounding box center [295, 105] width 44 height 12
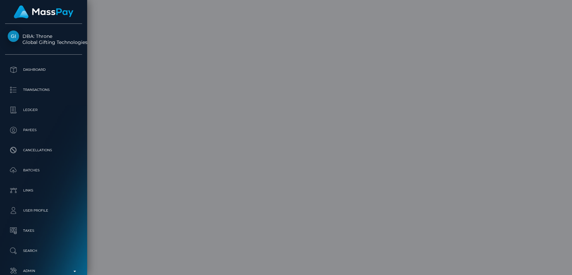
scroll to position [0, 0]
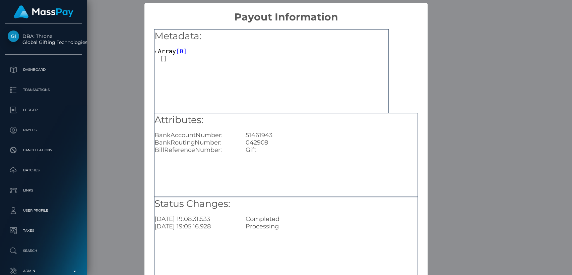
click at [449, 126] on div "× Payout Information Metadata: Array [ 0 ] Attributes: BankAccountNumber: 51461…" at bounding box center [286, 137] width 572 height 275
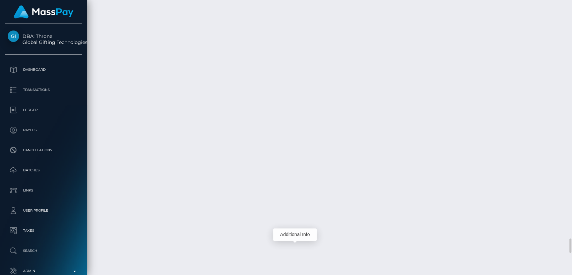
scroll to position [80, 148]
click at [299, 105] on div "Additional Info" at bounding box center [295, 107] width 44 height 12
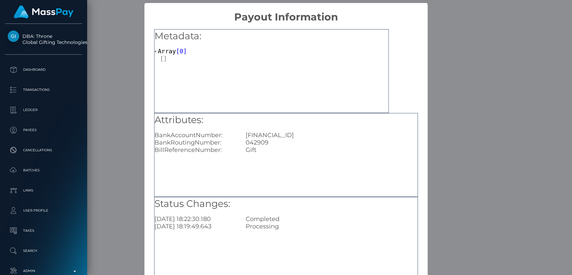
scroll to position [0, 0]
click at [445, 135] on div "× Payout Information Metadata: Array [ 0 ] Attributes: BankAccountNumber: GB29N…" at bounding box center [286, 137] width 572 height 275
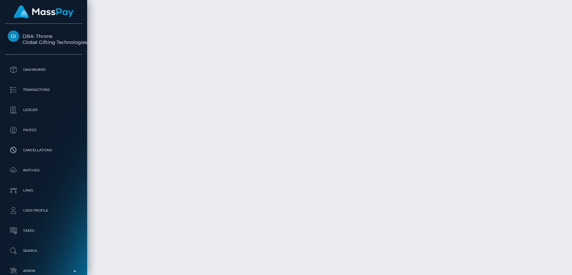
scroll to position [80, 148]
drag, startPoint x: 122, startPoint y: 116, endPoint x: 99, endPoint y: 113, distance: 23.0
drag, startPoint x: 138, startPoint y: 118, endPoint x: 98, endPoint y: 116, distance: 40.0
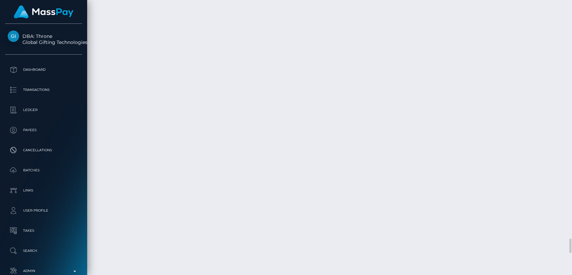
copy td "August 16, 2025"
drag, startPoint x: 294, startPoint y: 113, endPoint x: 234, endPoint y: 114, distance: 59.6
copy td "Confirmation: 1320741382"
drag, startPoint x: 293, startPoint y: 96, endPoint x: 237, endPoint y: 94, distance: 56.7
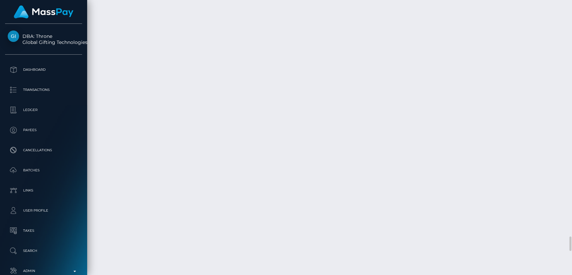
drag, startPoint x: 235, startPoint y: 97, endPoint x: 293, endPoint y: 97, distance: 58.3
copy td "Confirmation: 1321164684"
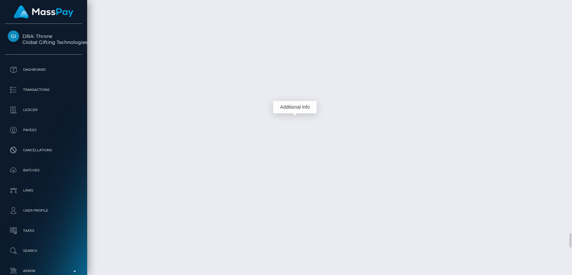
click at [286, 106] on div "Additional Info" at bounding box center [295, 107] width 44 height 12
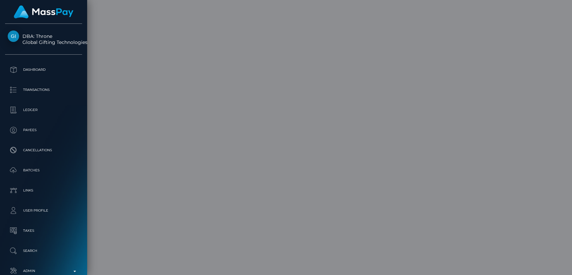
scroll to position [0, 0]
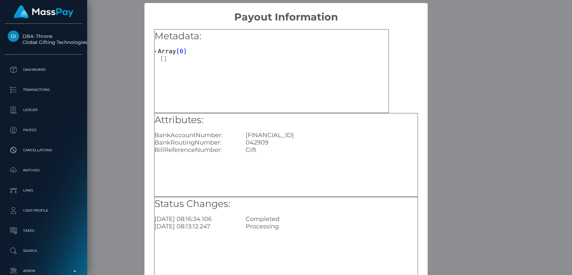
click at [462, 115] on div "× Payout Information Metadata: Array [ 0 ] Attributes: BankAccountNumber: GB29N…" at bounding box center [286, 137] width 572 height 275
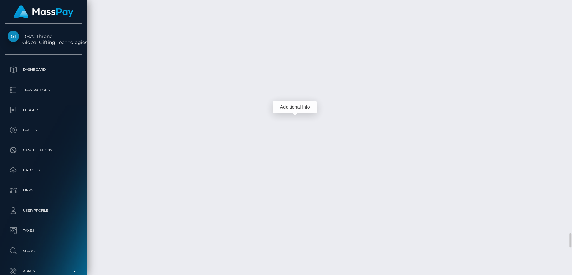
scroll to position [80, 148]
drag, startPoint x: 139, startPoint y: 116, endPoint x: 100, endPoint y: 117, distance: 39.2
copy td "August 17, 2025"
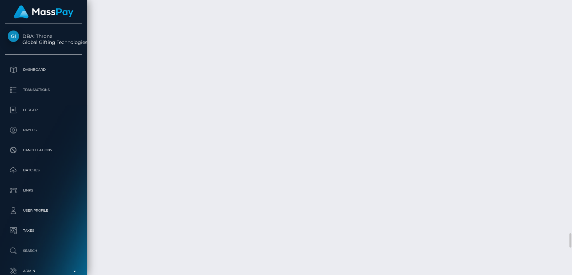
drag, startPoint x: 292, startPoint y: 114, endPoint x: 239, endPoint y: 115, distance: 53.6
copy td "Confirmation: 1321815182"
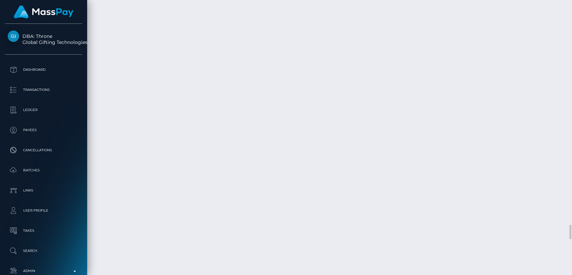
drag, startPoint x: 138, startPoint y: 224, endPoint x: 97, endPoint y: 224, distance: 41.2
drag, startPoint x: 135, startPoint y: 47, endPoint x: 99, endPoint y: 46, distance: 36.5
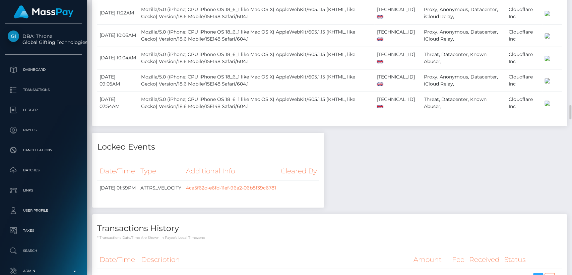
scroll to position [80, 148]
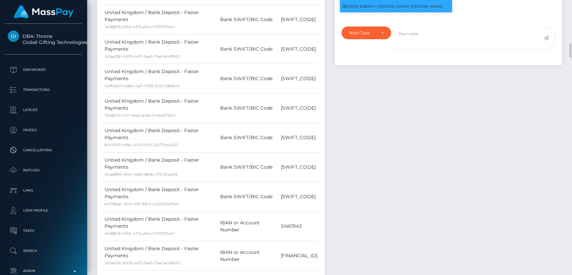
click at [159, 135] on td "United Kingdom / Bank Deposit - Faster Payments 8544762f-bf8b-4040-913d-231777d…" at bounding box center [160, 137] width 116 height 29
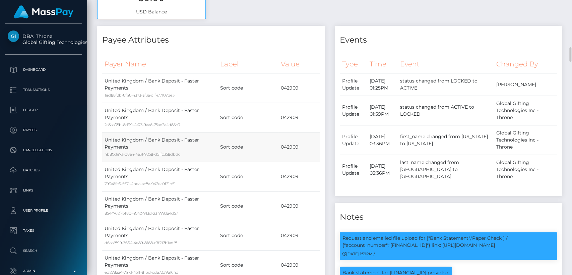
click at [157, 138] on td "United Kingdom / Bank Deposit - Faster Payments 4b80de73-b8a4-4a31-9258-d51fc35…" at bounding box center [160, 146] width 116 height 29
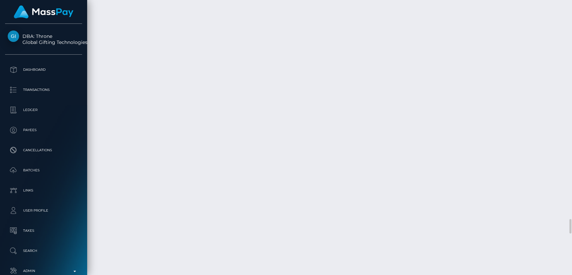
scroll to position [4125, 0]
drag, startPoint x: 99, startPoint y: 97, endPoint x: 131, endPoint y: 94, distance: 31.9
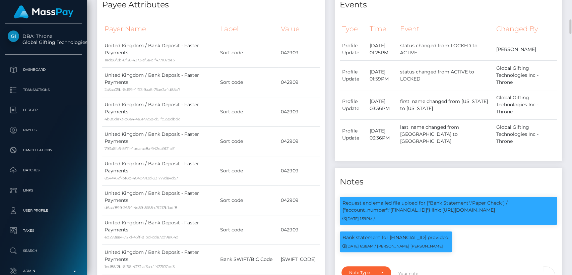
scroll to position [80, 148]
drag, startPoint x: 421, startPoint y: 224, endPoint x: 350, endPoint y: 214, distance: 71.8
click at [340, 231] on div "Bank statement for GB03REVO00997044129202 provided. 07/02/25 6:38AM / Doru Ioan…" at bounding box center [396, 241] width 112 height 21
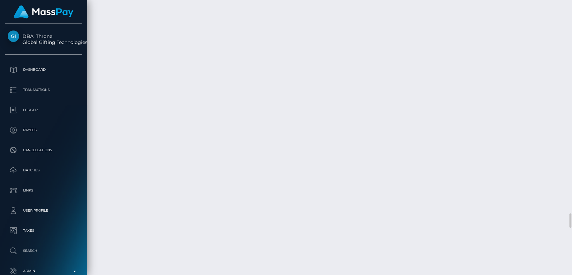
scroll to position [4035, 0]
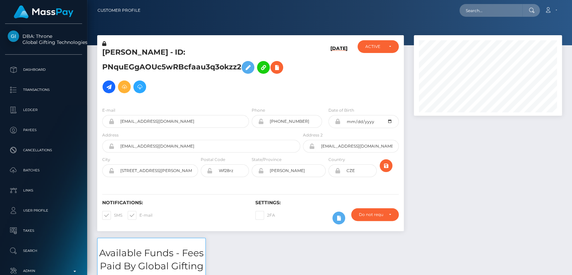
scroll to position [80, 148]
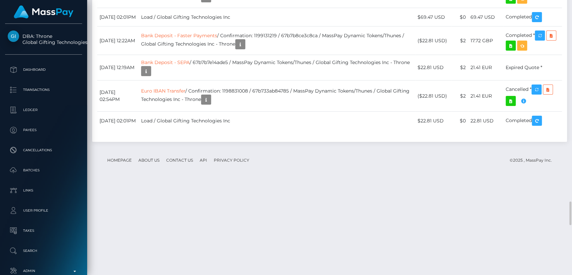
drag, startPoint x: 0, startPoint y: 0, endPoint x: 362, endPoint y: 179, distance: 404.1
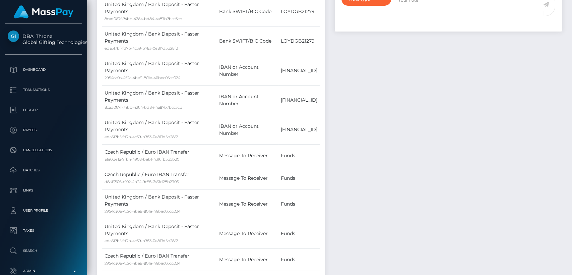
scroll to position [0, 0]
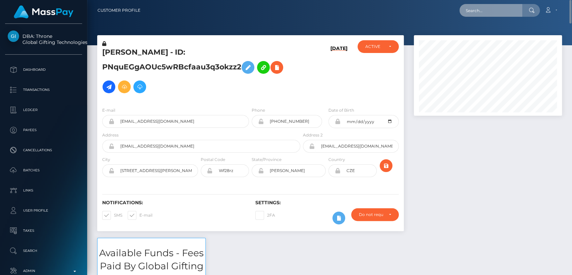
click at [476, 13] on input "text" at bounding box center [490, 10] width 63 height 13
paste input "[EMAIL_ADDRESS][DOMAIN_NAME]"
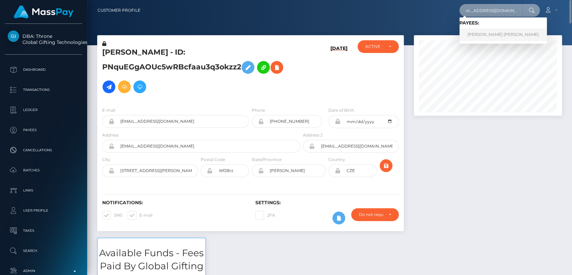
type input "Emmalennon112@yahoo.com"
click at [479, 39] on link "EMMA THERESA LENNON DOWNEY" at bounding box center [502, 34] width 87 height 12
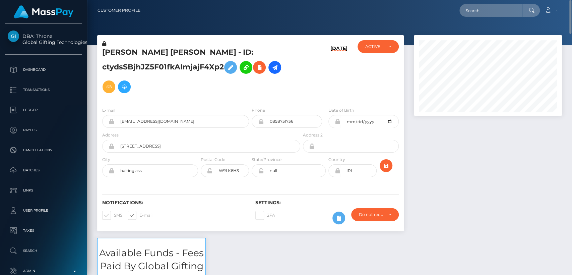
click at [116, 53] on h5 "[PERSON_NAME] [PERSON_NAME] - ID: ctydsSBjhJZ5F01fkAImjajF4Xp2" at bounding box center [199, 71] width 194 height 49
copy h5 "EMMA"
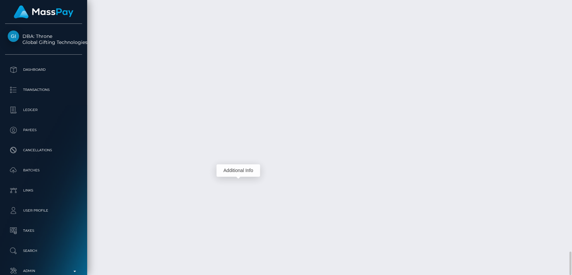
scroll to position [80, 148]
click at [238, 173] on div "Additional Info" at bounding box center [238, 170] width 44 height 12
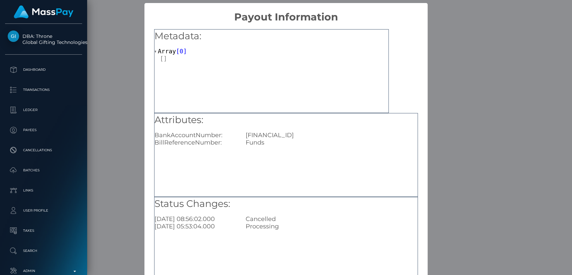
scroll to position [0, 0]
click at [455, 249] on div "× Payout Information Metadata: Array [ 0 ] Attributes: BankAccountNumber: GB29N…" at bounding box center [286, 137] width 572 height 275
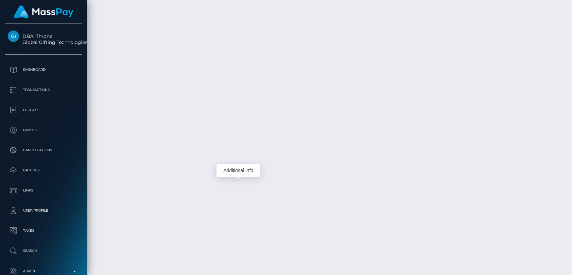
scroll to position [80, 148]
drag, startPoint x: 141, startPoint y: 183, endPoint x: 100, endPoint y: 182, distance: 40.9
copy td "February 20, 2025"
drag, startPoint x: 203, startPoint y: 178, endPoint x: 263, endPoint y: 174, distance: 60.1
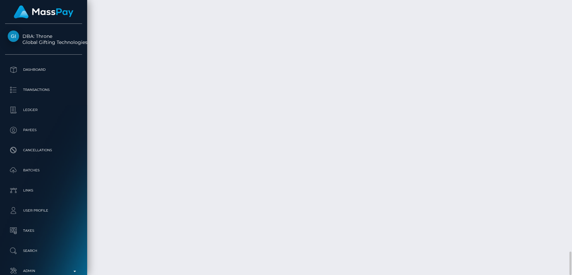
copy td "Confirmation: 1198831008"
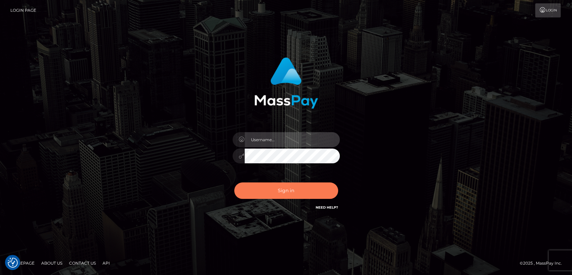
type input "[DOMAIN_NAME]"
click at [277, 188] on button "Sign in" at bounding box center [286, 190] width 104 height 16
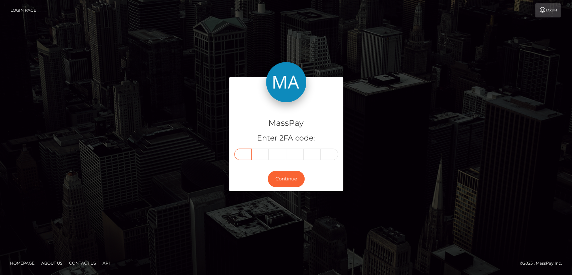
click at [246, 150] on input "text" at bounding box center [242, 153] width 17 height 11
paste input "7"
type input "7"
type input "3"
type input "1"
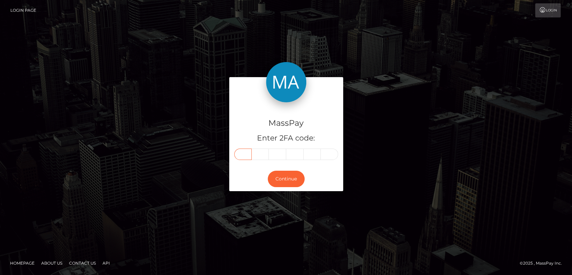
type input "7"
type input "2"
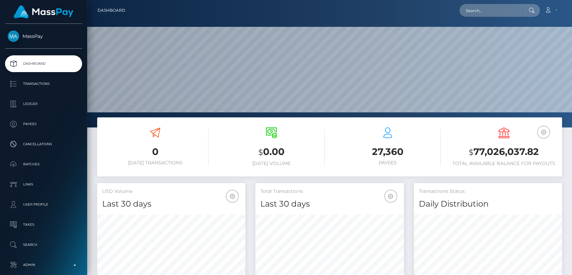
scroll to position [118, 148]
click at [496, 9] on input "text" at bounding box center [490, 10] width 63 height 13
paste input "[EMAIL_ADDRESS][DOMAIN_NAME]"
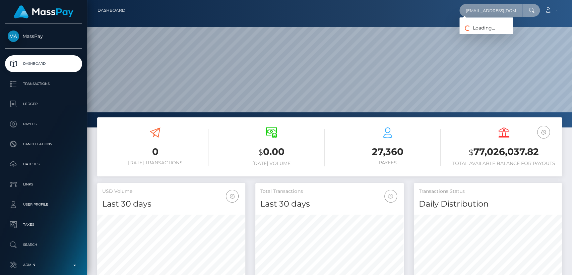
type input "[EMAIL_ADDRESS][DOMAIN_NAME]"
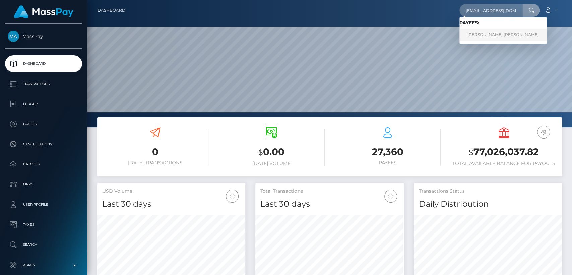
click at [501, 33] on link "[PERSON_NAME] [PERSON_NAME]" at bounding box center [502, 34] width 87 height 12
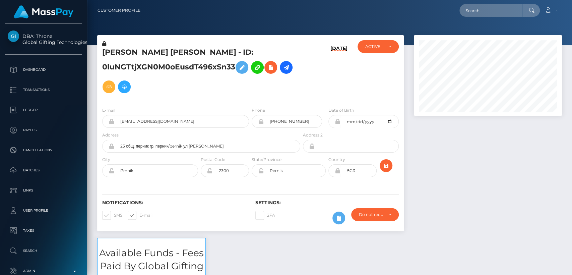
scroll to position [80, 148]
click at [488, 11] on input "text" at bounding box center [490, 10] width 63 height 13
paste input "[EMAIL_ADDRESS][DOMAIN_NAME]"
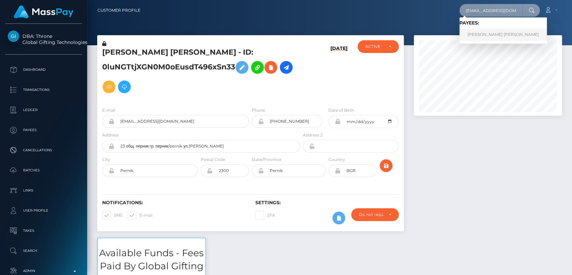
type input "[EMAIL_ADDRESS][DOMAIN_NAME]"
click at [496, 33] on link "VALERI DIMITROV STOYANOV" at bounding box center [502, 34] width 87 height 12
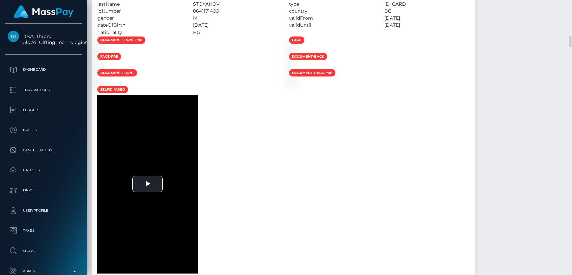
scroll to position [805, 0]
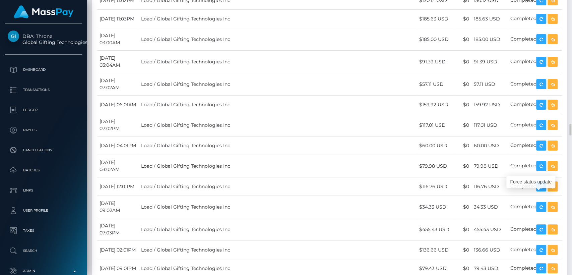
scroll to position [80, 148]
click at [530, 181] on div "Force status update" at bounding box center [530, 182] width 49 height 12
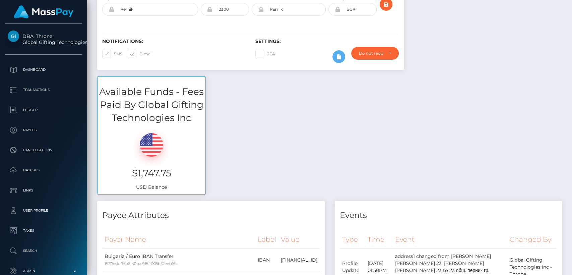
scroll to position [0, 0]
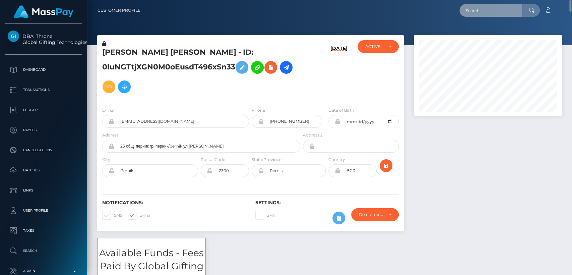
click at [485, 6] on input "text" at bounding box center [490, 10] width 63 height 13
paste input "danielelongo2002@libero.it"
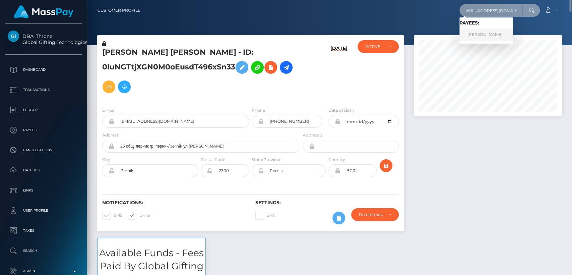
type input "danielelongo2002@libero.it"
click at [471, 38] on link "Daniele MI Longo" at bounding box center [486, 34] width 54 height 12
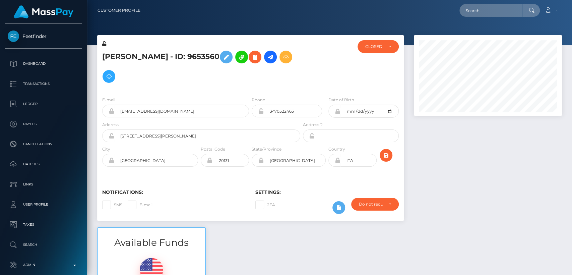
scroll to position [80, 148]
click at [119, 61] on h5 "[PERSON_NAME] - ID: 9653560" at bounding box center [199, 66] width 194 height 39
copy h5 "[PERSON_NAME]"
click at [485, 17] on div "Loading... Loading... Account Edit Profile Logout" at bounding box center [354, 10] width 416 height 14
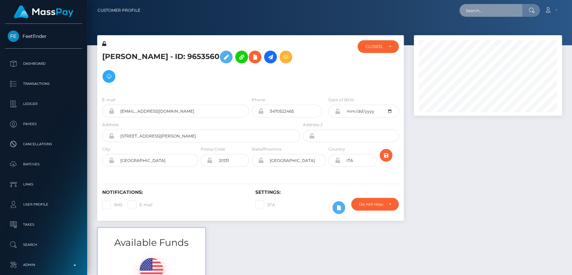
click at [483, 8] on input "text" at bounding box center [490, 10] width 63 height 13
paste input "[EMAIL_ADDRESS][DOMAIN_NAME]"
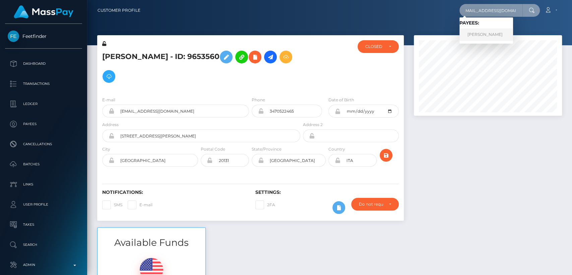
type input "[EMAIL_ADDRESS][DOMAIN_NAME]"
click at [467, 35] on link "[PERSON_NAME]" at bounding box center [486, 34] width 54 height 12
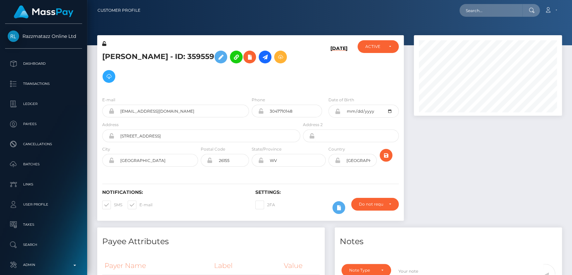
scroll to position [80, 148]
click at [113, 57] on h5 "[PERSON_NAME] - ID: 359559" at bounding box center [199, 66] width 194 height 39
copy h5 "[PERSON_NAME]"
click at [149, 82] on h5 "[PERSON_NAME] - ID: 359559" at bounding box center [199, 66] width 194 height 39
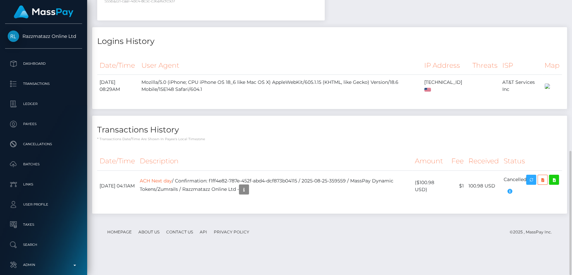
scroll to position [0, 0]
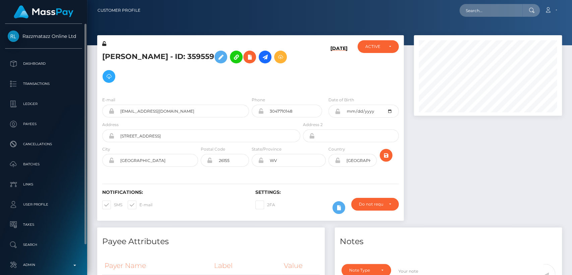
drag, startPoint x: 21, startPoint y: 27, endPoint x: 66, endPoint y: 37, distance: 46.3
click at [66, 37] on div "Razzmatazz Online Ltd Dashboard Transactions Ledger Payees Cancellations Links" at bounding box center [43, 149] width 87 height 250
copy span "Razzmatazz Online"
click at [195, 206] on div "Notifications: SMS E-mail" at bounding box center [173, 203] width 153 height 28
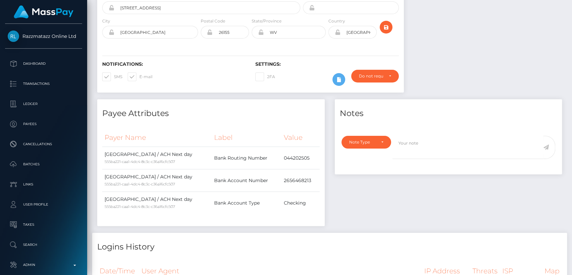
scroll to position [333, 0]
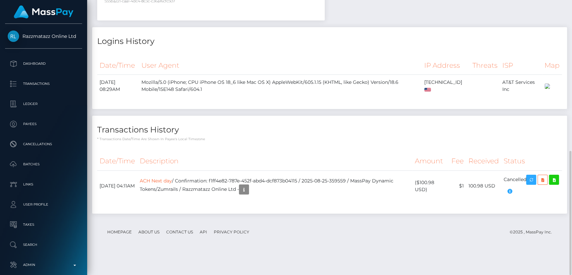
drag, startPoint x: 137, startPoint y: 203, endPoint x: 95, endPoint y: 203, distance: 42.5
click at [95, 203] on div "Date/Time Description Amount Fee Received Status ACH Next day" at bounding box center [329, 180] width 475 height 66
drag, startPoint x: 97, startPoint y: 203, endPoint x: 136, endPoint y: 204, distance: 38.5
click at [136, 201] on td "[DATE] 04:11AM" at bounding box center [117, 185] width 40 height 31
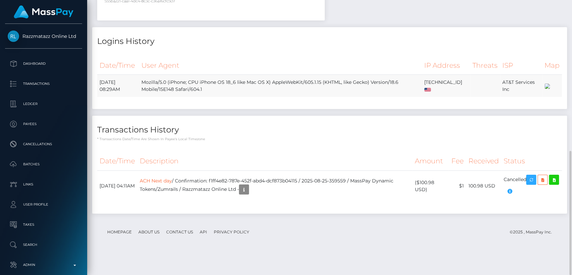
drag, startPoint x: 126, startPoint y: 202, endPoint x: 159, endPoint y: 102, distance: 106.3
click at [159, 97] on td "Mozilla/5.0 (iPhone; CPU iPhone OS 18_6 like Mac OS X) AppleWebKit/605.1.15 (KH…" at bounding box center [280, 86] width 283 height 22
drag, startPoint x: 96, startPoint y: 203, endPoint x: 132, endPoint y: 203, distance: 35.8
click at [132, 203] on div "Date/Time Description Amount Fee Received Status ACH Next day" at bounding box center [329, 180] width 475 height 66
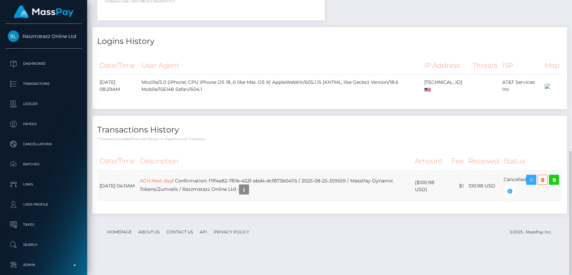
click at [132, 201] on td "[DATE] 04:11AM" at bounding box center [117, 185] width 40 height 31
drag, startPoint x: 140, startPoint y: 203, endPoint x: 98, endPoint y: 203, distance: 42.2
click at [98, 201] on td "[DATE] 04:11AM" at bounding box center [117, 185] width 40 height 31
copy td "August 25, 2025"
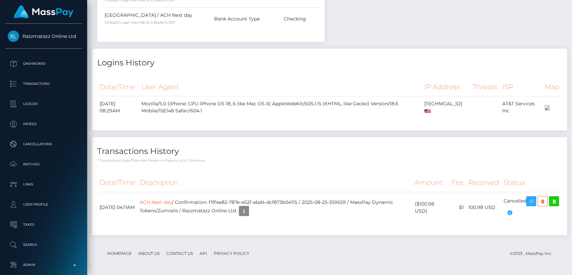
scroll to position [0, 0]
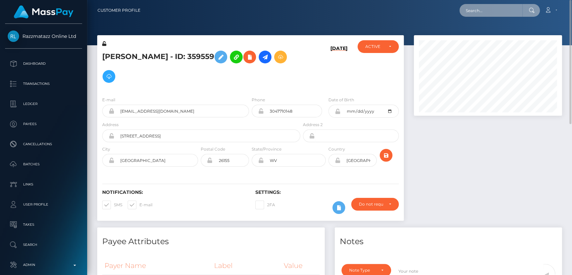
click at [484, 9] on input "text" at bounding box center [490, 10] width 63 height 13
paste input "[EMAIL_ADDRESS][DOMAIN_NAME]"
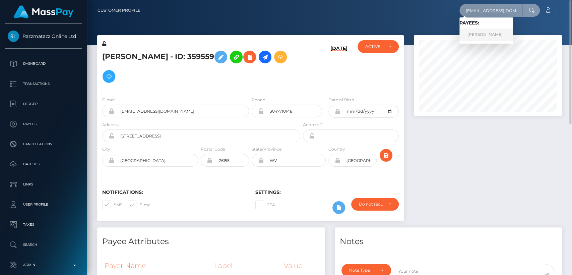
type input "[EMAIL_ADDRESS][DOMAIN_NAME]"
click at [483, 35] on link "Lara Mattias" at bounding box center [486, 34] width 54 height 12
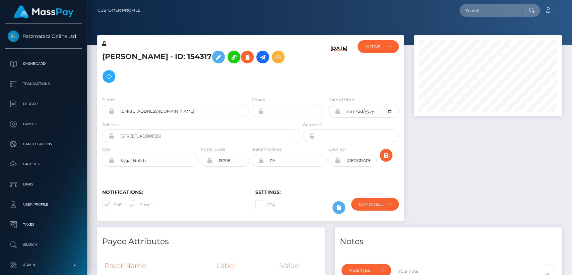
scroll to position [80, 148]
click at [111, 51] on h5 "Lara Mattias - ID: 154317" at bounding box center [199, 66] width 194 height 39
copy h5 "Lara"
click at [217, 200] on div "Notifications: SMS E-mail Settings: 2FA" at bounding box center [250, 196] width 307 height 47
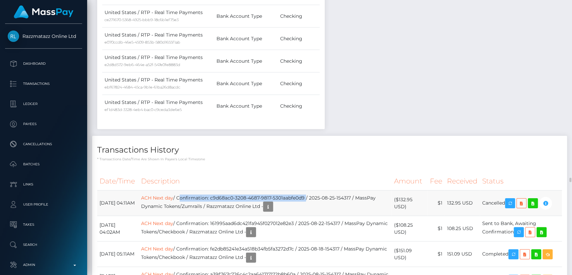
drag, startPoint x: 320, startPoint y: 156, endPoint x: 198, endPoint y: 157, distance: 121.9
click at [194, 190] on td "ACH Next day / Confirmation: c9d68ac0-3208-4687-9817-5301aabfe0d9 / 2025-08-25-…" at bounding box center [265, 202] width 253 height 25
drag, startPoint x: 198, startPoint y: 157, endPoint x: 192, endPoint y: 157, distance: 6.4
click at [192, 190] on td "ACH Next day / Confirmation: c9d68ac0-3208-4687-9817-5301aabfe0d9 / 2025-08-25-…" at bounding box center [265, 202] width 253 height 25
drag, startPoint x: 192, startPoint y: 157, endPoint x: 366, endPoint y: 155, distance: 174.5
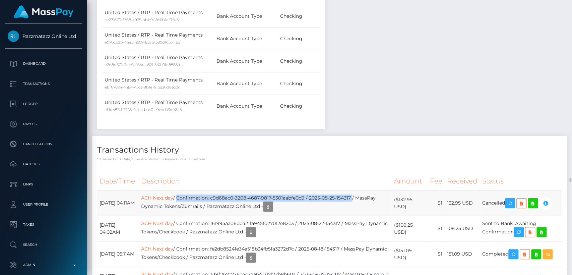
click at [366, 190] on td "ACH Next day / Confirmation: c9d68ac0-3208-4687-9817-5301aabfe0d9 / 2025-08-25-…" at bounding box center [265, 202] width 253 height 25
copy td "Confirmation: c9d68ac0-3208-4687-9817-5301aabfe0d9 / 2025-08-25-154317"
click at [549, 199] on icon "button" at bounding box center [545, 203] width 8 height 8
copy td "Confirmation: c9d68ac0-3208-4687-9817-5301aabfe0d9 / 2025-08-25-154317"
click at [549, 199] on icon "button" at bounding box center [545, 203] width 8 height 8
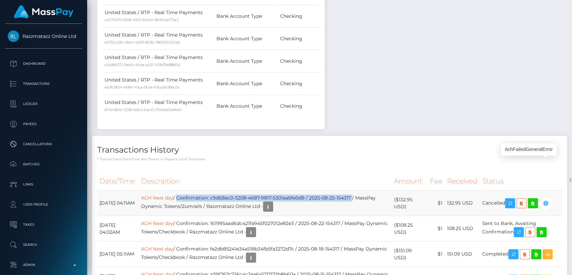
click at [549, 199] on icon "button" at bounding box center [545, 203] width 8 height 8
copy td "Confirmation: c9d68ac0-3208-4687-9817-5301aabfe0d9 / 2025-08-25-154317"
click at [549, 199] on icon "button" at bounding box center [545, 203] width 8 height 8
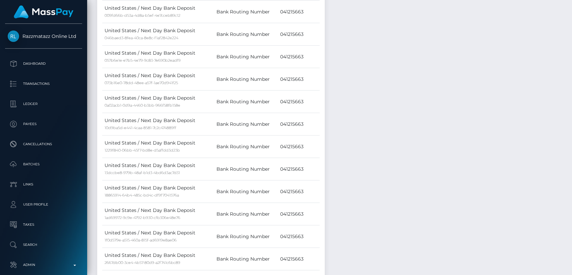
scroll to position [0, 0]
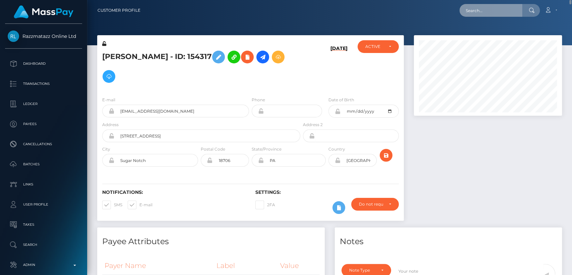
click at [481, 13] on input "text" at bounding box center [490, 10] width 63 height 13
paste input "kimdijkstra@kpn.com"
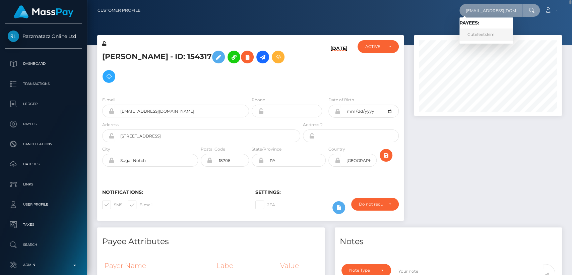
type input "kimdijkstra@kpn.com"
click at [470, 32] on link "Cutefeetskim" at bounding box center [486, 34] width 54 height 12
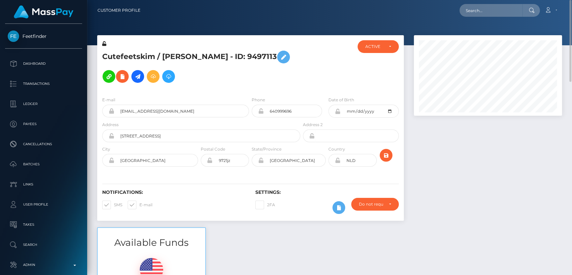
click at [169, 55] on h5 "Cutefeetskim / [PERSON_NAME] - ID: 9497113" at bounding box center [199, 66] width 194 height 39
copy h5 "[PERSON_NAME]"
click at [478, 8] on input "text" at bounding box center [490, 10] width 63 height 13
paste input "[EMAIL_ADDRESS][DOMAIN_NAME]"
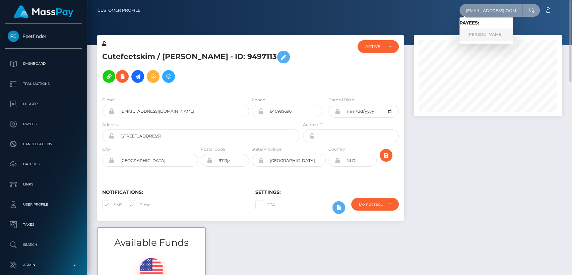
type input "[EMAIL_ADDRESS][DOMAIN_NAME]"
click at [474, 29] on link "[PERSON_NAME]" at bounding box center [486, 34] width 54 height 12
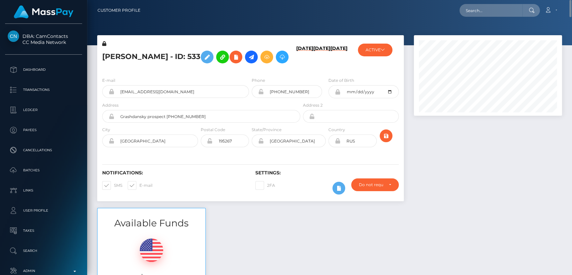
click at [109, 59] on h5 "[PERSON_NAME] - ID: 533" at bounding box center [199, 56] width 194 height 19
click at [109, 59] on h5 "Irina Borisovna Kartuzova - ID: 533" at bounding box center [199, 56] width 194 height 19
copy h5 "Irina"
click at [471, 17] on div "Loading... Loading... Account Edit Profile Logout" at bounding box center [354, 10] width 416 height 14
click at [471, 11] on input "text" at bounding box center [490, 10] width 63 height 13
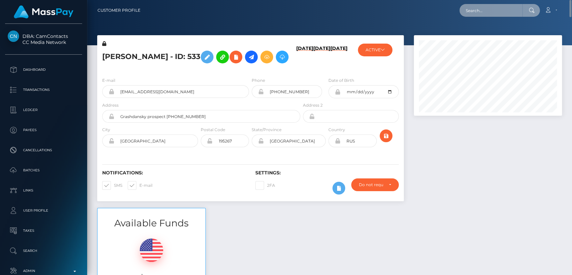
paste input "danielelongo2002@libero.it"
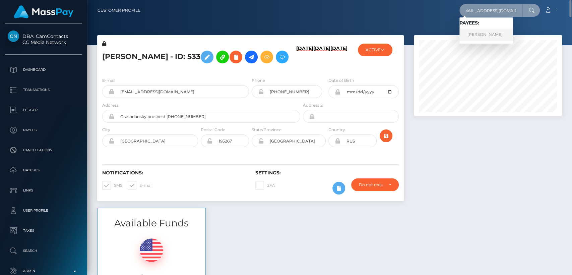
type input "danielelongo2002@libero.it"
click at [467, 34] on link "Daniele MI Longo" at bounding box center [486, 34] width 54 height 12
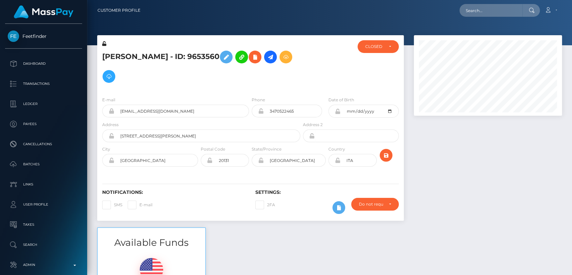
scroll to position [80, 148]
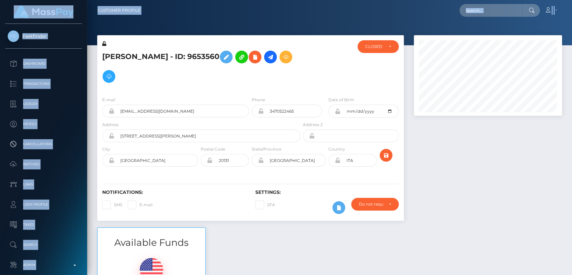
drag, startPoint x: 0, startPoint y: 0, endPoint x: 462, endPoint y: -32, distance: 462.8
click at [462, 0] on html "Feetfinder Dashboard Transactions Ledger Payees Cancellations" at bounding box center [286, 137] width 572 height 275
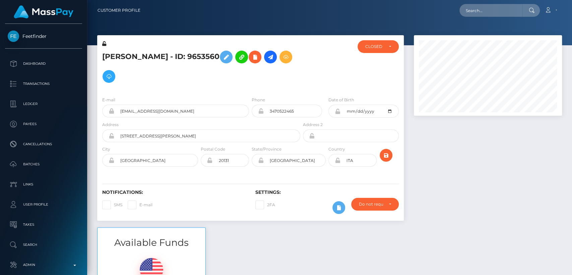
click at [443, 144] on div at bounding box center [488, 131] width 158 height 192
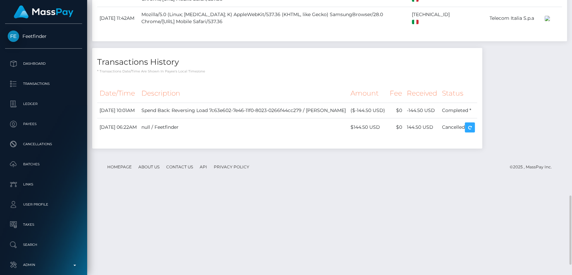
scroll to position [816, 0]
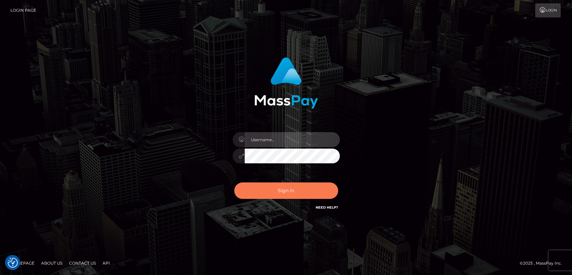
type input "[DOMAIN_NAME]"
click at [287, 187] on button "Sign in" at bounding box center [286, 190] width 104 height 16
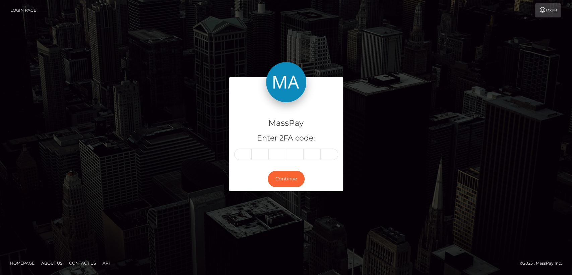
click at [245, 167] on div "Continue" at bounding box center [286, 178] width 114 height 24
click at [245, 158] on input "text" at bounding box center [242, 153] width 17 height 11
paste input "3"
type input "3"
type input "6"
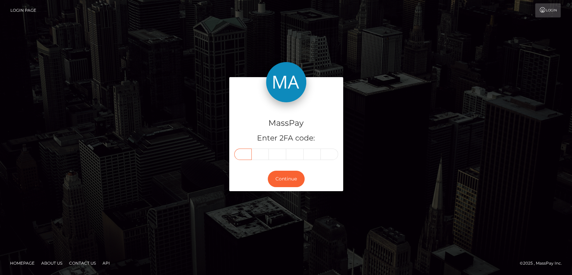
type input "6"
type input "4"
type input "6"
type input "5"
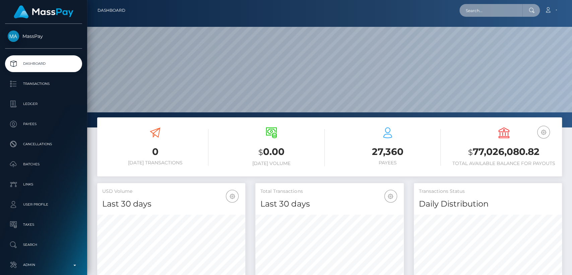
click at [350, 11] on input "text" at bounding box center [490, 10] width 63 height 13
paste input "[EMAIL_ADDRESS][DOMAIN_NAME]"
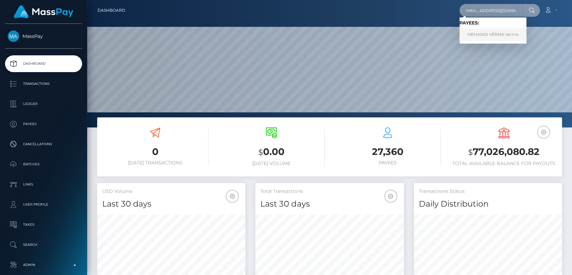
type input "[EMAIL_ADDRESS][DOMAIN_NAME]"
click at [350, 36] on link "MEHANDI VERMA Verma" at bounding box center [492, 34] width 67 height 12
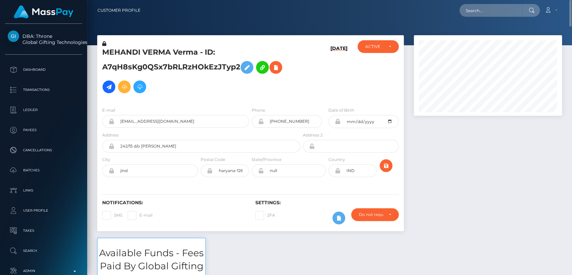
click at [123, 50] on h5 "MEHANDI VERMA Verma - ID: A7qH8sKg0QSx7bRLRzHOkEzJTyp2" at bounding box center [199, 71] width 194 height 49
drag, startPoint x: 123, startPoint y: 50, endPoint x: 115, endPoint y: 50, distance: 7.7
click at [115, 50] on h5 "MEHANDI VERMA Verma - ID: A7qH8sKg0QSx7bRLRzHOkEzJTyp2" at bounding box center [199, 71] width 194 height 49
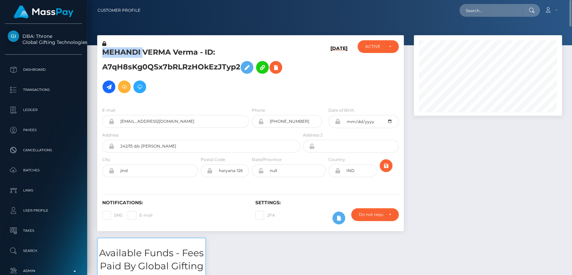
click at [115, 50] on h5 "MEHANDI VERMA Verma - ID: A7qH8sKg0QSx7bRLRzHOkEzJTyp2" at bounding box center [199, 71] width 194 height 49
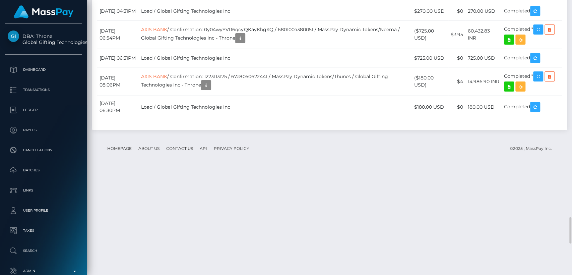
scroll to position [2225, 0]
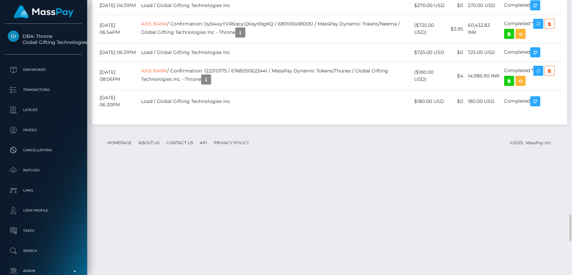
drag, startPoint x: 135, startPoint y: 113, endPoint x: 99, endPoint y: 116, distance: 36.3
copy td "August 19, 2025"
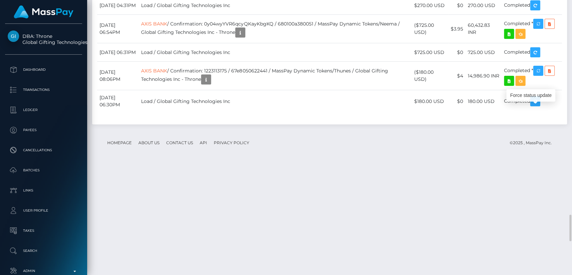
click at [523, 97] on div "Force status update" at bounding box center [530, 95] width 49 height 12
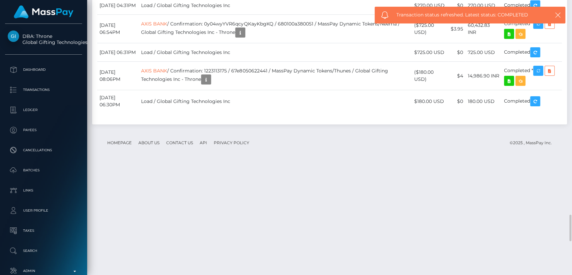
drag, startPoint x: 418, startPoint y: 113, endPoint x: 426, endPoint y: 120, distance: 10.9
copy td "$153.00 USD"
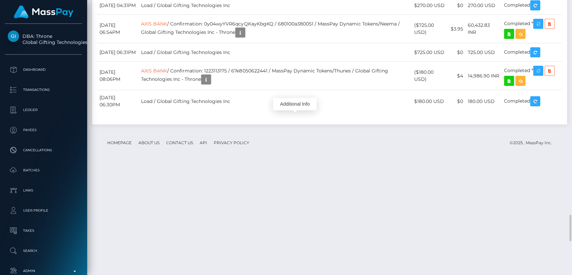
click at [296, 105] on div "Additional Info" at bounding box center [295, 104] width 44 height 12
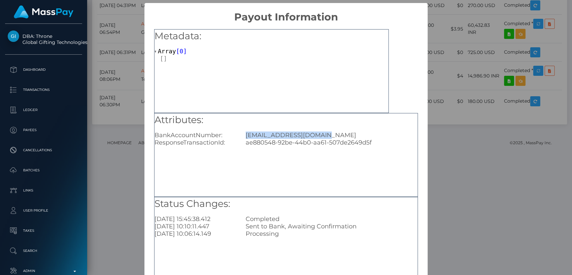
drag, startPoint x: 314, startPoint y: 135, endPoint x: 241, endPoint y: 138, distance: 73.7
click at [241, 138] on div "justinliu719@gmail.com" at bounding box center [332, 134] width 182 height 7
copy div "justinliu719@gmail.com"
click at [246, 164] on div "Attributes: BankAccountNumber: justinliu719@gmail.com ResponseTransactionId: ae…" at bounding box center [286, 155] width 264 height 84
click at [462, 133] on div "× Payout Information Metadata: Array [ 0 ] Attributes: BankAccountNumber: justi…" at bounding box center [286, 137] width 572 height 275
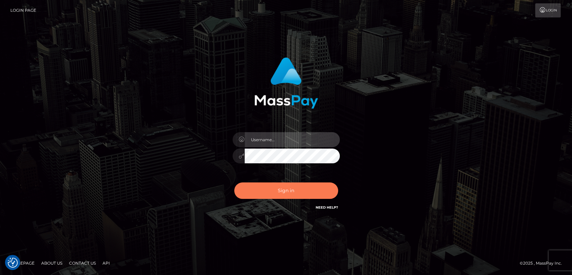
type input "[DOMAIN_NAME]"
click at [303, 185] on button "Sign in" at bounding box center [286, 190] width 104 height 16
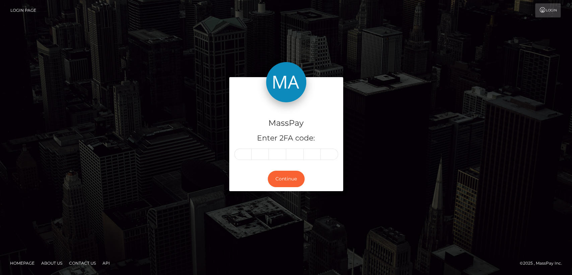
click at [241, 163] on div "MassPay Enter 2FA code:" at bounding box center [286, 134] width 114 height 64
paste input "1"
type input "1"
type input "2"
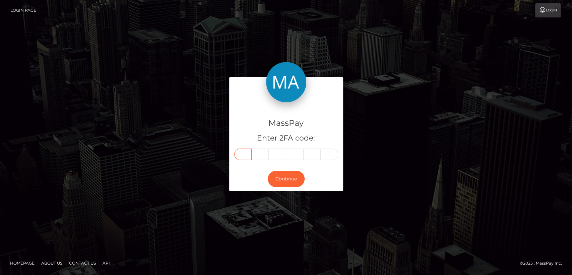
type input "6"
type input "4"
type input "2"
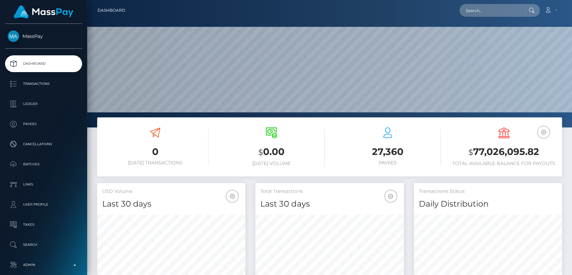
scroll to position [118, 148]
click at [500, 5] on input "text" at bounding box center [490, 10] width 63 height 13
paste input "[EMAIL_ADDRESS][DOMAIN_NAME]"
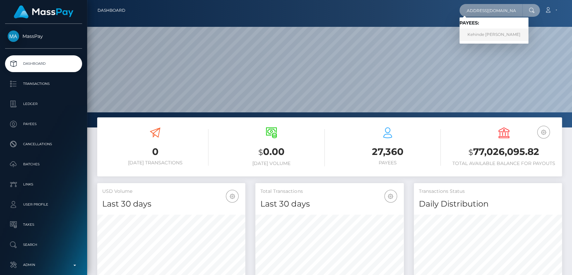
type input "[EMAIL_ADDRESS][DOMAIN_NAME]"
click at [491, 32] on link "Kehinde James Banwo" at bounding box center [493, 34] width 69 height 12
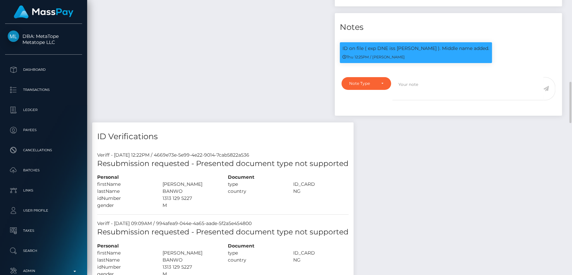
scroll to position [573, 0]
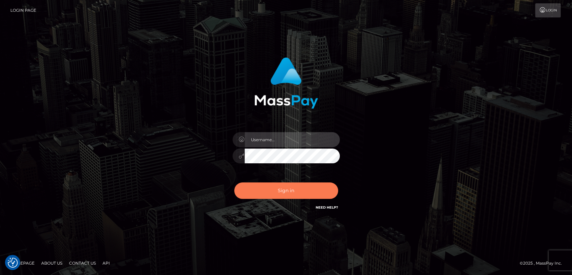
type input "nt.es"
click at [292, 194] on button "Sign in" at bounding box center [286, 190] width 104 height 16
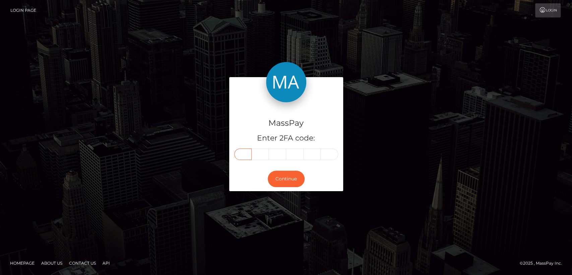
click at [241, 158] on input "text" at bounding box center [242, 153] width 17 height 11
paste input "1"
type input "1"
type input "8"
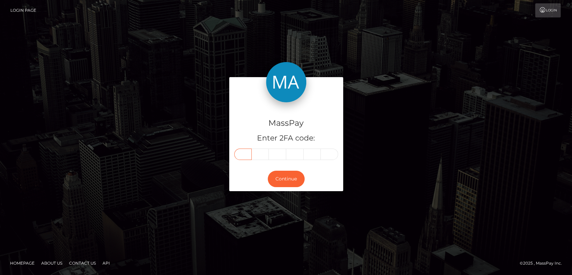
type input "7"
type input "3"
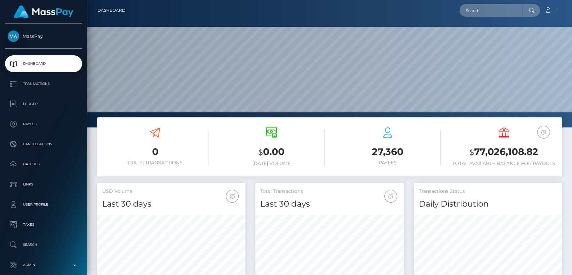
scroll to position [118, 148]
click at [507, 14] on input "text" at bounding box center [490, 10] width 63 height 13
paste input "118733"
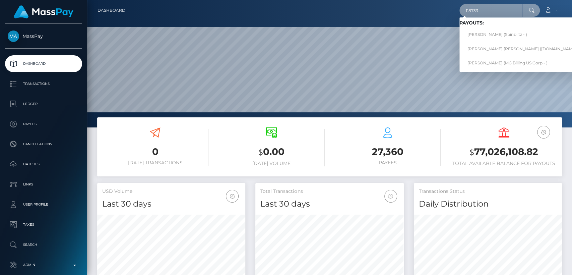
click at [467, 9] on input "118733" at bounding box center [490, 10] width 63 height 13
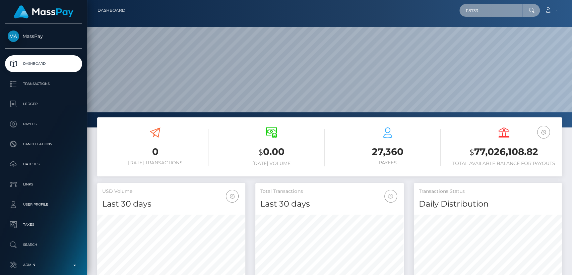
click at [467, 9] on input "118733" at bounding box center [490, 10] width 63 height 13
paste input "zazareyes6@gmail.com"
type input "zazareyes6@gmail.com"
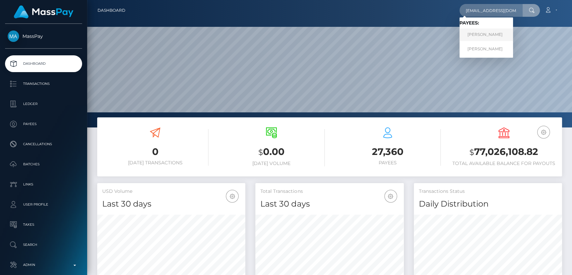
click at [477, 32] on link "Jessel Troyo" at bounding box center [486, 34] width 54 height 12
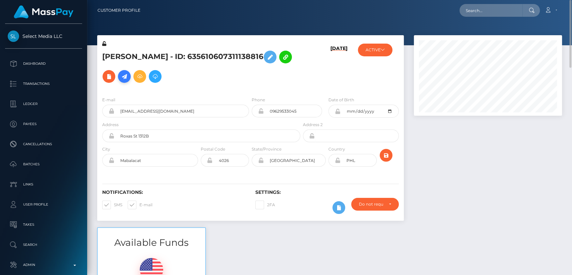
click at [120, 76] on icon at bounding box center [124, 76] width 8 height 8
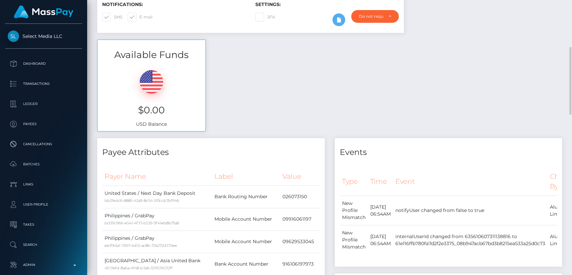
scroll to position [188, 0]
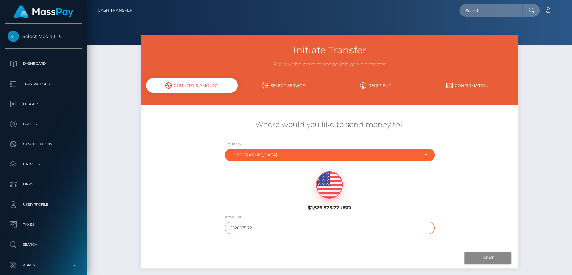
click at [240, 225] on input "1526575.72" at bounding box center [329, 227] width 210 height 12
type input "100"
click at [492, 256] on input "Next" at bounding box center [487, 257] width 47 height 13
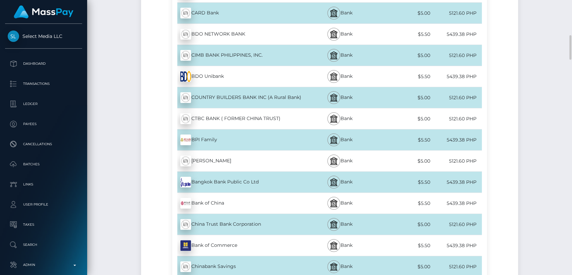
scroll to position [361, 0]
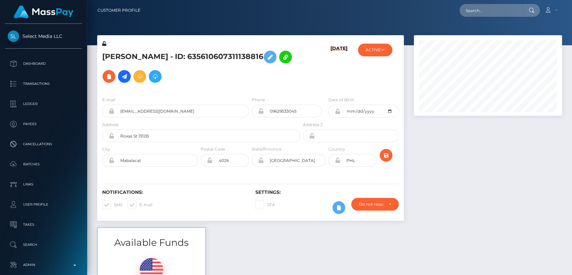
scroll to position [80, 148]
click at [121, 58] on h5 "[PERSON_NAME] - ID: 635610607311138816" at bounding box center [199, 66] width 194 height 39
click at [121, 58] on h5 "Jessel Troyo - ID: 635610607311138816" at bounding box center [199, 66] width 194 height 39
copy h5 "Jessel"
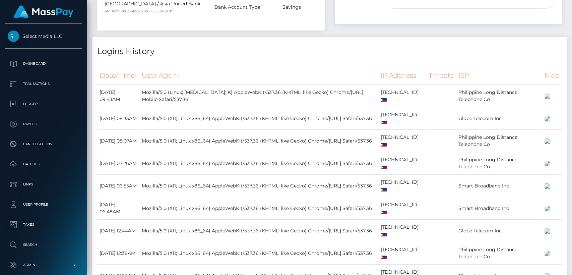
scroll to position [840, 0]
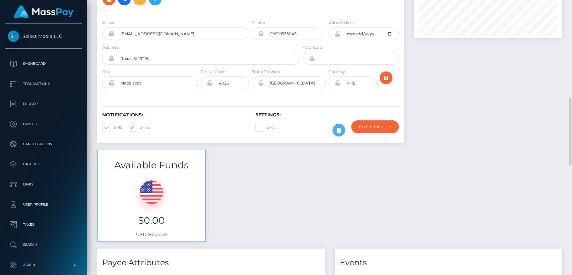
scroll to position [0, 0]
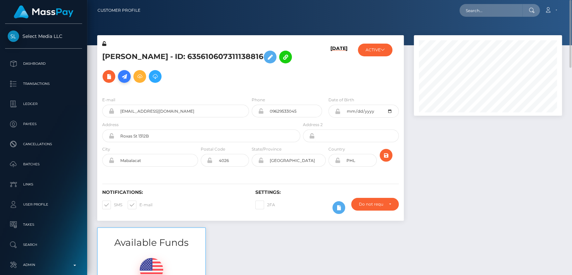
click at [120, 73] on icon at bounding box center [124, 76] width 8 height 8
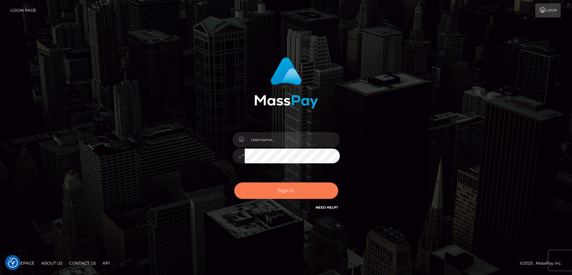
checkbox input "true"
type input "[DOMAIN_NAME]"
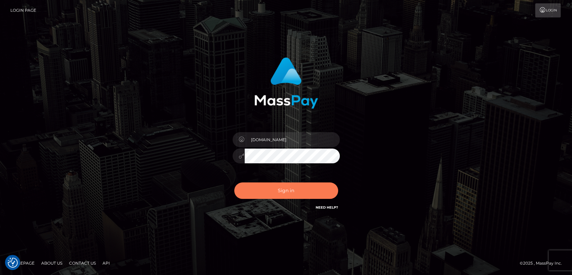
click at [273, 186] on button "Sign in" at bounding box center [286, 190] width 104 height 16
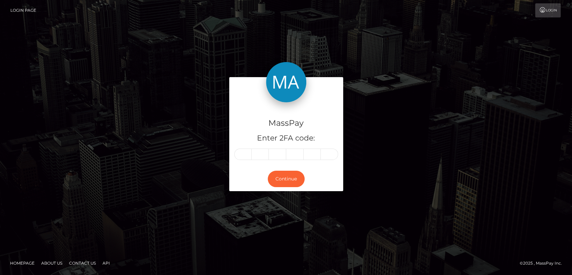
click at [242, 160] on div "MassPay Enter 2FA code:" at bounding box center [286, 134] width 114 height 64
paste input "2"
type input "2"
type input "1"
type input "0"
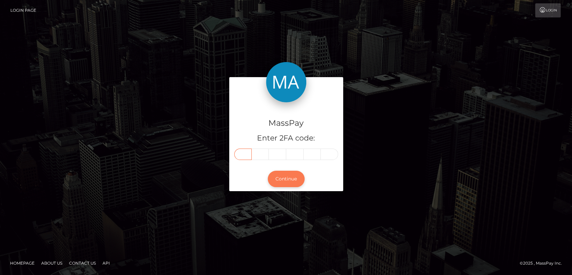
type input "2"
type input "8"
type input "7"
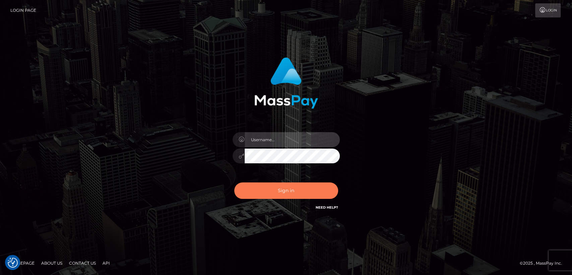
type input "[DOMAIN_NAME]"
click at [287, 188] on button "Sign in" at bounding box center [286, 190] width 104 height 16
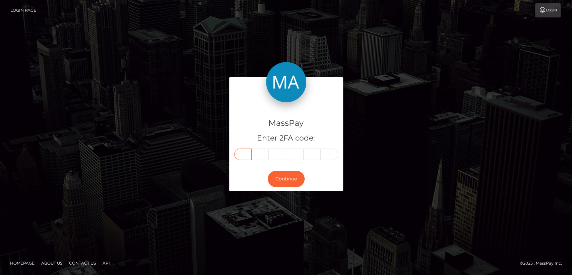
click at [245, 157] on input "text" at bounding box center [242, 153] width 17 height 11
paste input "2"
type input "2"
type input "1"
type input "0"
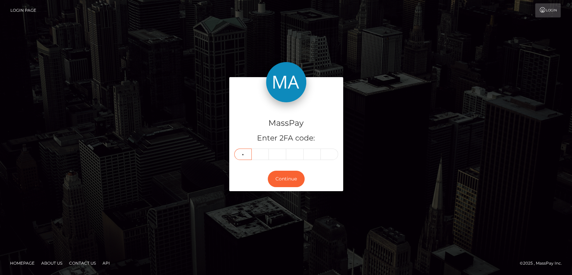
type input "2"
type input "8"
type input "7"
click at [268, 175] on div "Continue" at bounding box center [286, 178] width 114 height 24
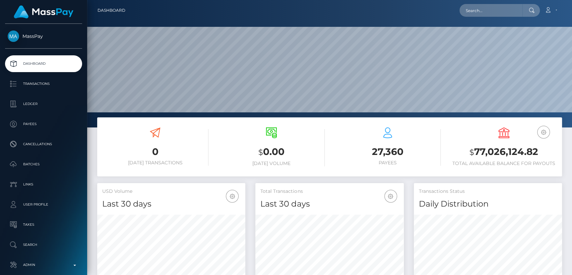
scroll to position [118, 148]
click at [504, 14] on input "text" at bounding box center [490, 10] width 63 height 13
paste input "bookedchrissy@gmail.com"
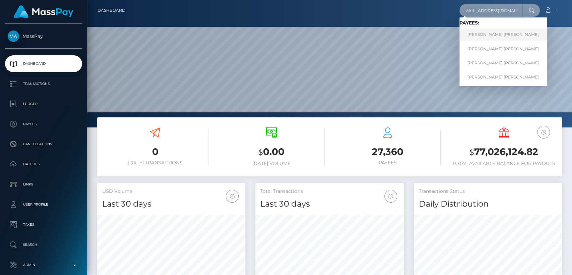
type input "bookedchrissy@gmail.com"
click at [496, 30] on link "CHRIS ANN COURTNEY ARMSTRONG" at bounding box center [502, 34] width 87 height 12
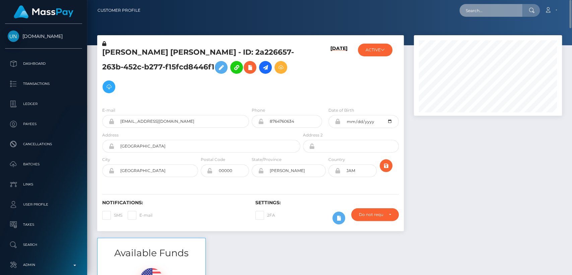
click at [480, 10] on input "text" at bounding box center [490, 10] width 63 height 13
click at [346, 67] on h6 "08/23/25" at bounding box center [338, 72] width 17 height 53
click at [501, 8] on input "text" at bounding box center [490, 10] width 63 height 13
paste input "femgoddess3@gmail.com"
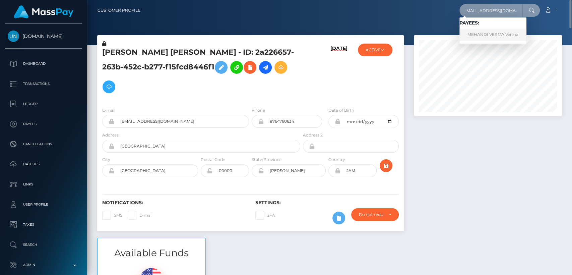
type input "femgoddess3@gmail.com"
click at [488, 36] on link "MEHANDI VERMA Verma" at bounding box center [492, 34] width 67 height 12
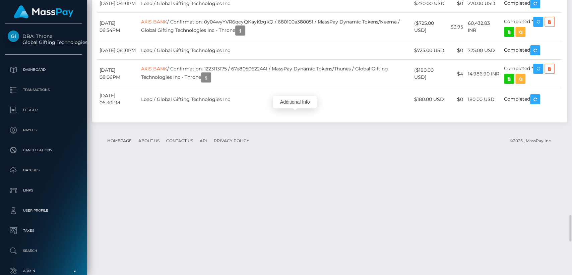
scroll to position [80, 148]
drag, startPoint x: 147, startPoint y: 110, endPoint x: 156, endPoint y: 111, distance: 8.8
drag, startPoint x: 148, startPoint y: 105, endPoint x: 142, endPoint y: 107, distance: 5.9
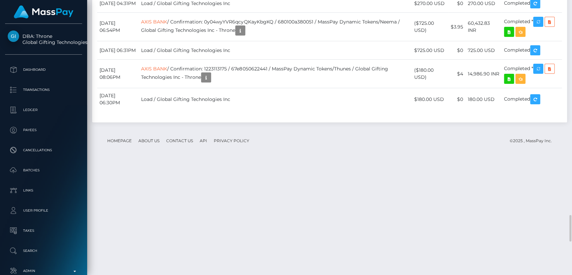
drag, startPoint x: 152, startPoint y: 107, endPoint x: 169, endPoint y: 108, distance: 17.2
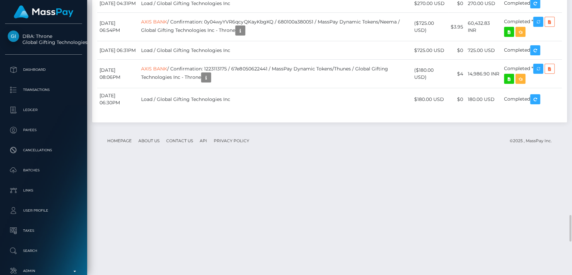
copy link "Interac"
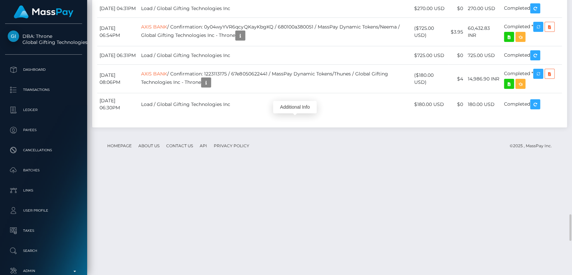
click at [293, 107] on div "Additional Info" at bounding box center [295, 107] width 44 height 12
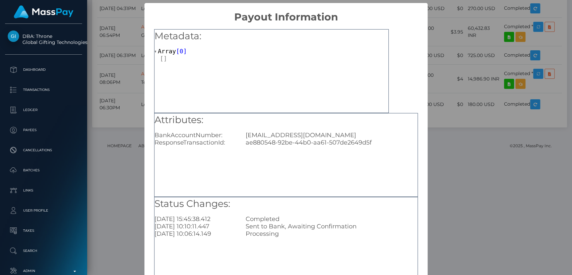
click at [457, 71] on div "× Payout Information Metadata: Array [ 0 ] Attributes: BankAccountNumber: justi…" at bounding box center [286, 137] width 572 height 275
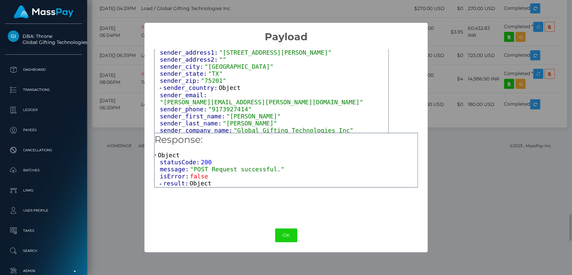
scroll to position [50, 0]
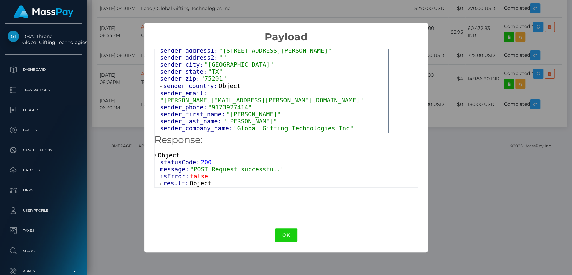
click at [160, 87] on span at bounding box center [161, 86] width 3 height 4
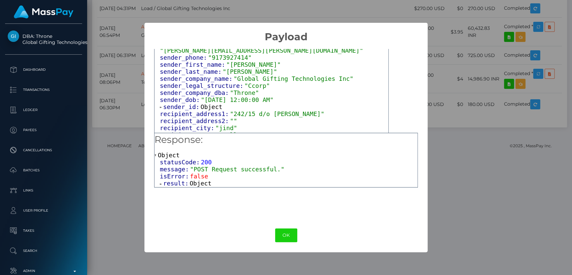
scroll to position [132, 0]
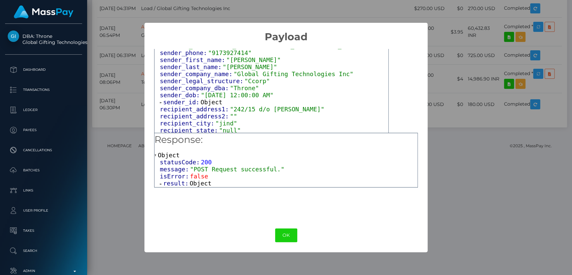
click at [160, 100] on span at bounding box center [161, 102] width 3 height 4
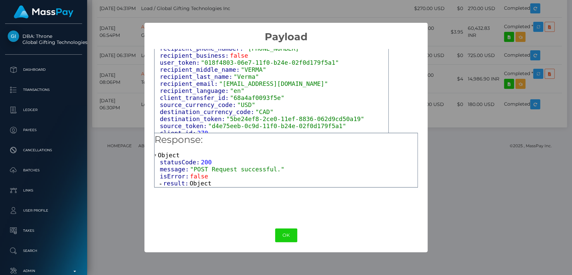
scroll to position [306, 0]
click at [249, 87] on div "recipient_language: "en"" at bounding box center [274, 90] width 228 height 7
click at [249, 80] on span ""femgoddess3@gmail.com"" at bounding box center [273, 83] width 109 height 7
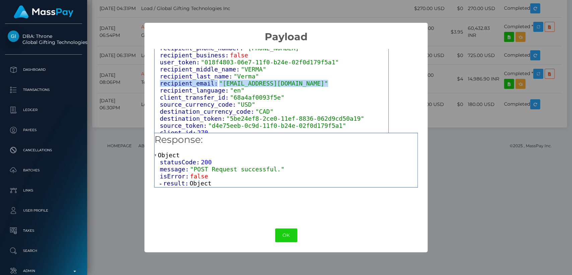
click at [249, 80] on span ""femgoddess3@gmail.com"" at bounding box center [273, 83] width 109 height 7
drag, startPoint x: 286, startPoint y: 83, endPoint x: 218, endPoint y: 81, distance: 68.7
click at [219, 81] on span ""femgoddess3@gmail.com"" at bounding box center [273, 83] width 109 height 7
copy span "[EMAIL_ADDRESS][DOMAIN_NAME]"
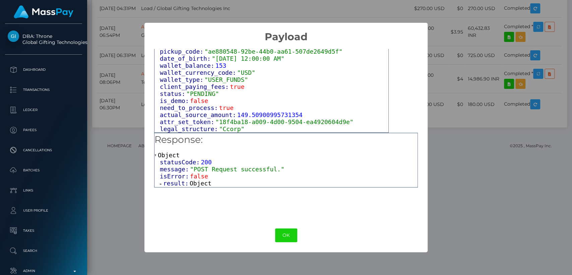
scroll to position [508, 0]
click at [515, 60] on div "× Payload Output: Object attrs: Array [ 1 ] data_attributes: Object payer_data:…" at bounding box center [286, 137] width 572 height 275
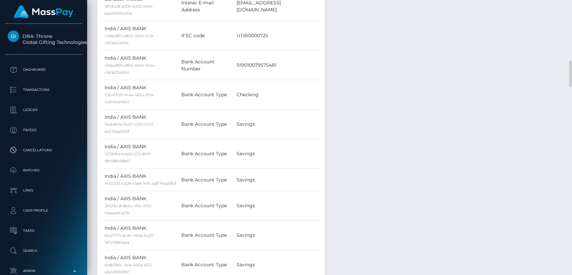
scroll to position [620, 0]
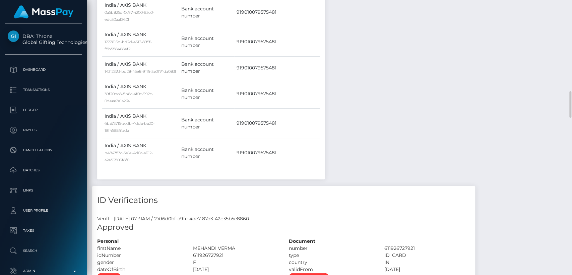
click at [284, 245] on div "MEHANDI VERMA" at bounding box center [236, 248] width 96 height 7
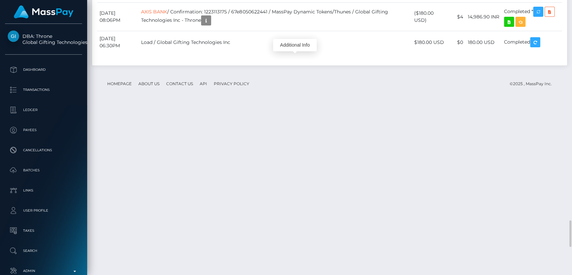
scroll to position [80, 148]
click at [297, 45] on div "Additional Info" at bounding box center [295, 45] width 44 height 12
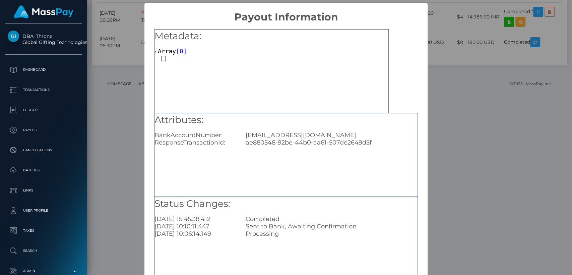
click at [128, 66] on div "× Payout Information Metadata: Array [ 0 ] Attributes: BankAccountNumber: [EMAI…" at bounding box center [286, 137] width 572 height 275
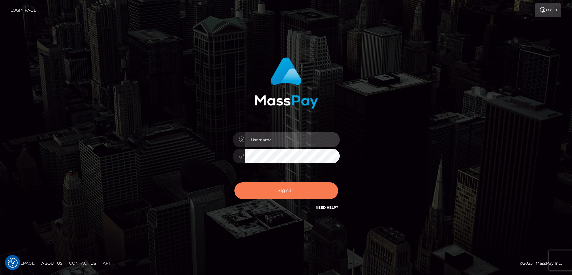
type input "[DOMAIN_NAME]"
click at [312, 188] on button "Sign in" at bounding box center [286, 190] width 104 height 16
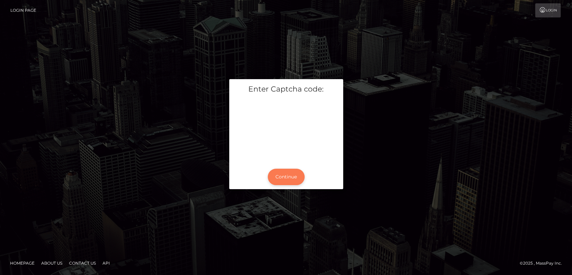
click at [285, 171] on button "Continue" at bounding box center [286, 177] width 37 height 16
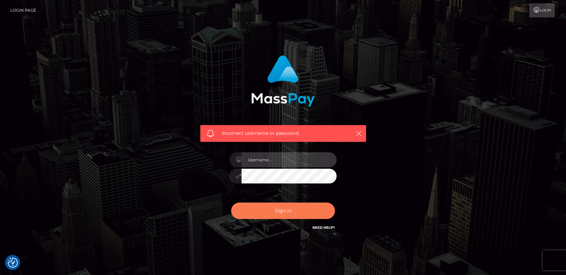
type input "[DOMAIN_NAME]"
click at [273, 207] on button "Sign in" at bounding box center [283, 210] width 104 height 16
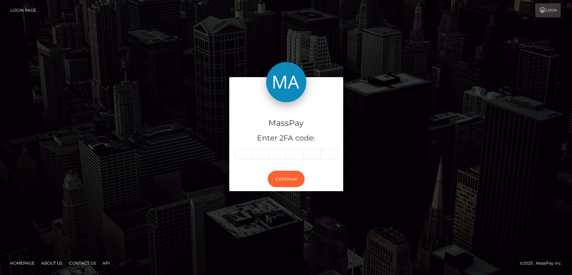
click at [239, 161] on div "MassPay Enter 2FA code:" at bounding box center [286, 134] width 114 height 64
click at [243, 156] on input "text" at bounding box center [242, 153] width 17 height 11
paste input "4"
type input "4"
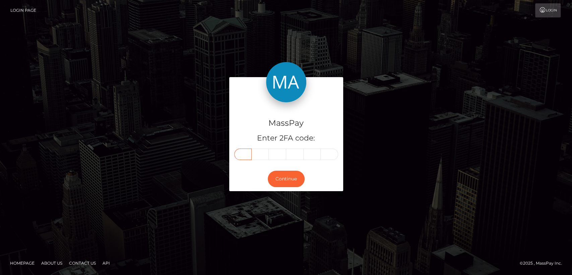
type input "7"
type input "5"
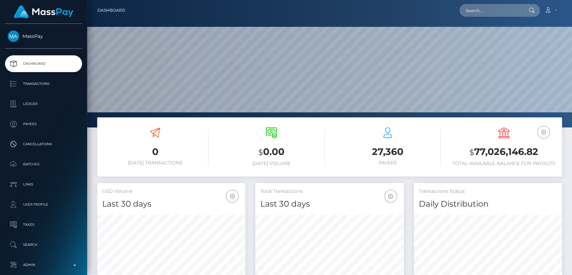
scroll to position [118, 148]
click at [504, 11] on input "text" at bounding box center [490, 10] width 63 height 13
paste input "kelsey1111wood@icloud.com"
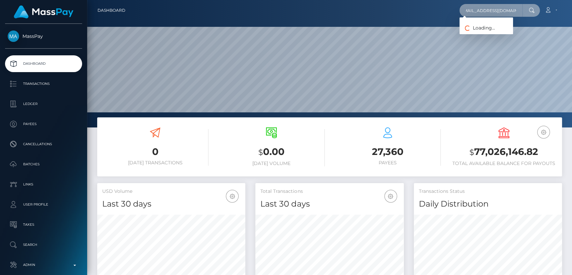
type input "kelsey1111wood@icloud.com"
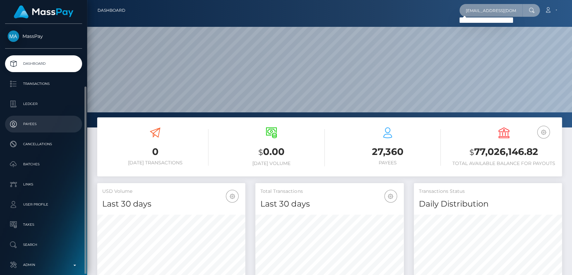
scroll to position [33, 0]
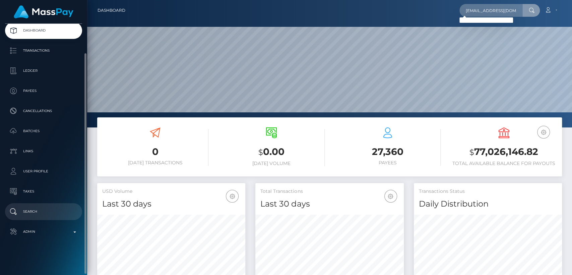
click at [20, 210] on p "Search" at bounding box center [44, 211] width 72 height 10
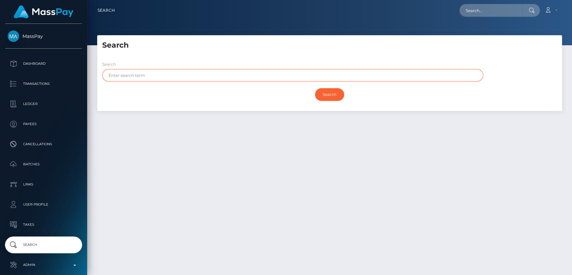
click at [348, 74] on input "text" at bounding box center [292, 75] width 381 height 12
paste input "[PERSON_NAME]"
type input "[PERSON_NAME]"
click at [315, 88] on input "Search" at bounding box center [329, 94] width 29 height 13
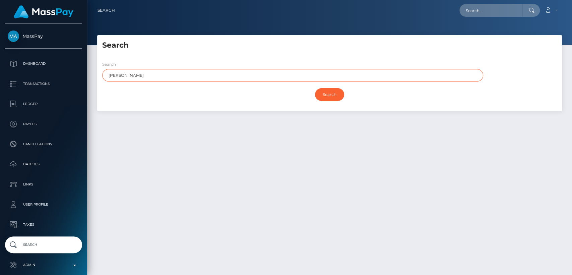
click at [315, 88] on input "Search" at bounding box center [329, 94] width 29 height 13
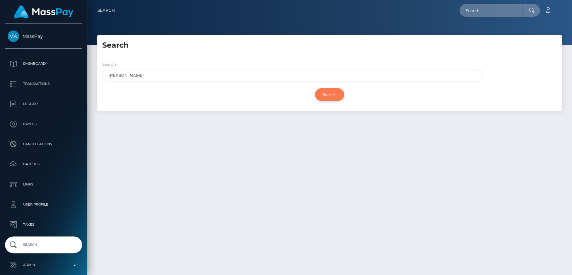
click at [338, 98] on input "Search" at bounding box center [329, 94] width 29 height 13
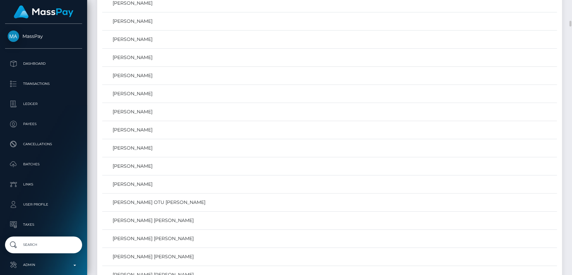
scroll to position [967, 0]
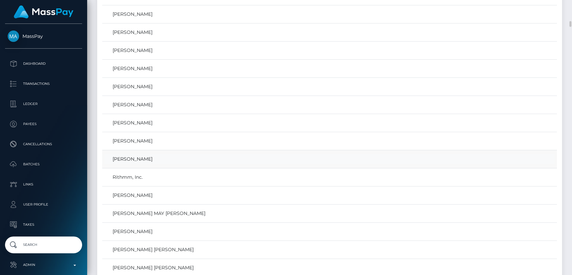
click at [154, 159] on link "[PERSON_NAME]" at bounding box center [330, 159] width 450 height 10
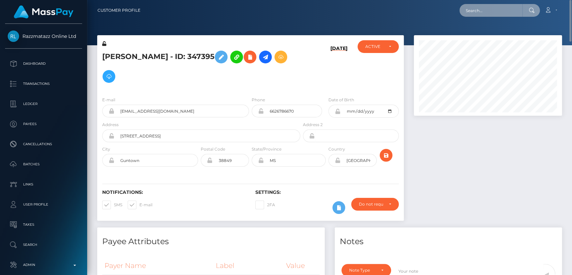
click at [507, 6] on input "text" at bounding box center [490, 10] width 63 height 13
paste input "15_tearoom_loosest@icloud.com."
type input "15_tearoom_loosest@icloud.com"
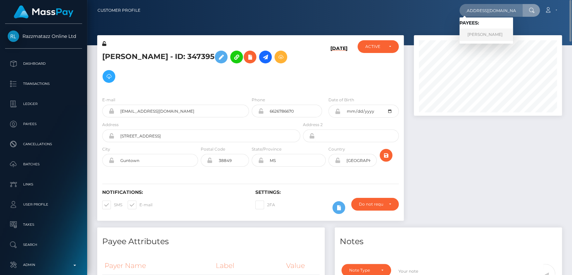
scroll to position [0, 0]
click at [501, 33] on link "Kelsey Wood" at bounding box center [486, 34] width 54 height 12
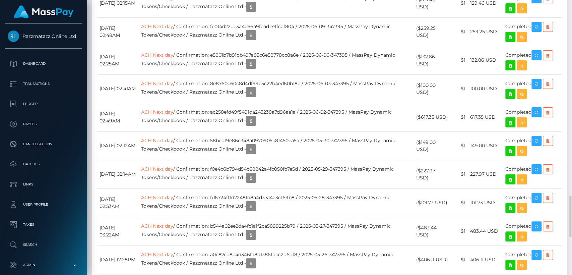
scroll to position [1538, 0]
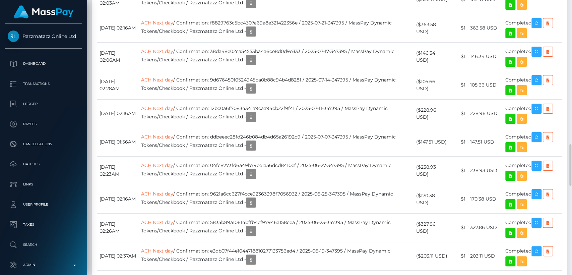
click at [166, 128] on td "ACH Next day / Confirmation: 12bc0a6f70834341a9caa94cb22f9f41 / 2025-07-11-3473…" at bounding box center [276, 113] width 275 height 28
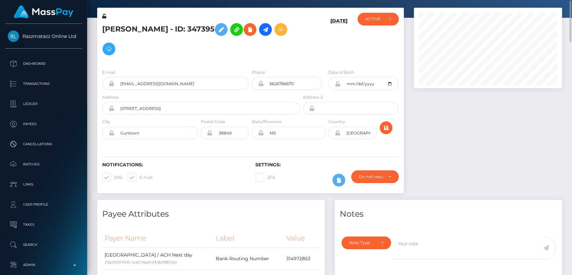
scroll to position [28, 0]
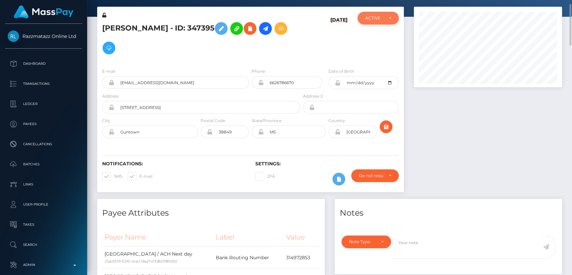
click at [381, 17] on div "ACTIVE" at bounding box center [374, 17] width 18 height 5
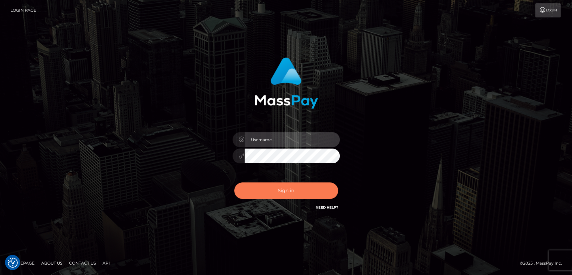
type input "[DOMAIN_NAME]"
click at [275, 189] on button "Sign in" at bounding box center [286, 190] width 104 height 16
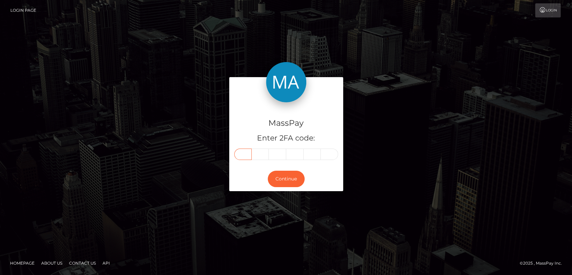
click at [244, 155] on input "text" at bounding box center [242, 153] width 17 height 11
paste input "2"
type input "2"
type input "7"
type input "4"
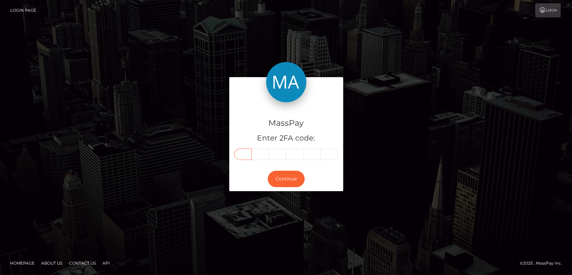
type input "1"
type input "8"
type input "2"
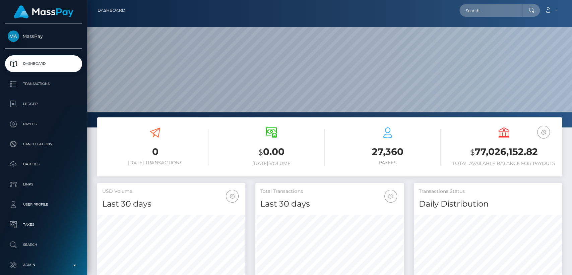
scroll to position [118, 148]
click at [505, 7] on input "text" at bounding box center [490, 10] width 63 height 13
paste input "kelsey1111wood@icloud.com"
click at [499, 9] on input "kelsey1111wood@icloud.com" at bounding box center [490, 10] width 63 height 13
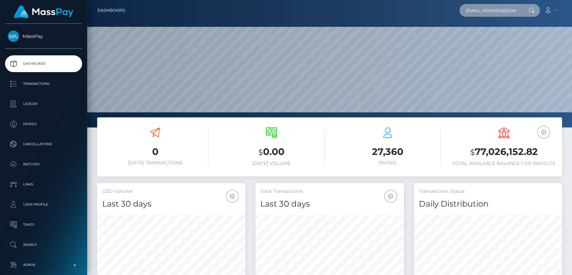
click at [499, 9] on input "kelsey1111wood@icloud.com" at bounding box center [490, 10] width 63 height 13
paste input "15_tearoom_loosest"
type input "15_tearoom_loosest@icloud.com"
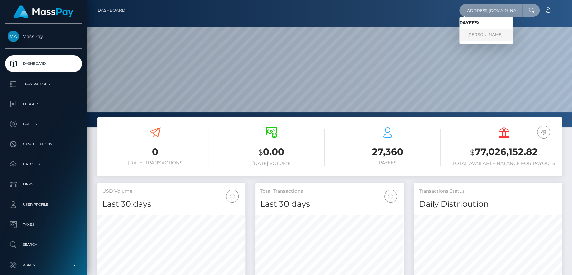
drag, startPoint x: 499, startPoint y: 9, endPoint x: 485, endPoint y: 39, distance: 32.8
click at [485, 17] on div "15_tearoom_loosest@icloud.com Loading... Loading... Payees: Kelsey Wood" at bounding box center [499, 10] width 80 height 13
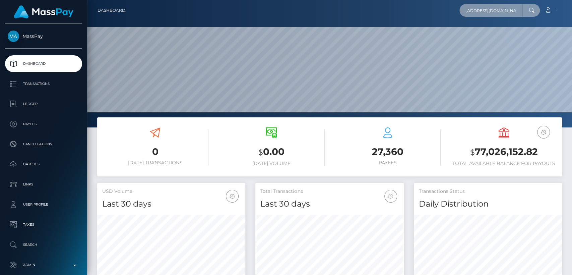
click at [502, 7] on input "15_tearoom_loosest@icloud.com" at bounding box center [490, 10] width 63 height 13
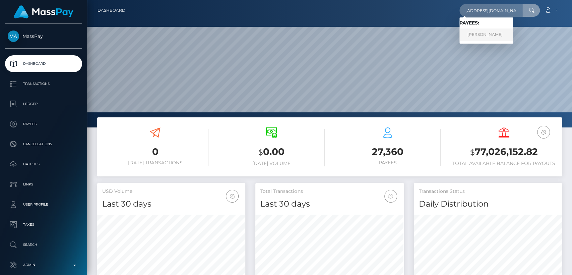
scroll to position [0, 0]
click at [479, 33] on link "Kelsey Wood" at bounding box center [486, 34] width 54 height 12
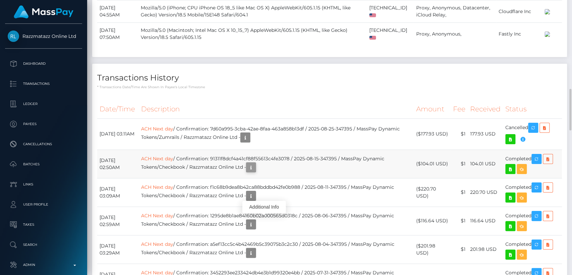
scroll to position [80, 148]
click at [255, 172] on icon "button" at bounding box center [251, 167] width 8 height 8
click at [264, 208] on div "Additional Info" at bounding box center [264, 207] width 44 height 12
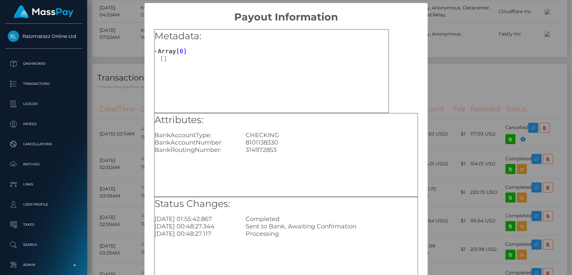
click at [438, 153] on div "× Payout Information Metadata: Array [ 0 ] Attributes: BankAccountType: CHECKIN…" at bounding box center [286, 137] width 572 height 275
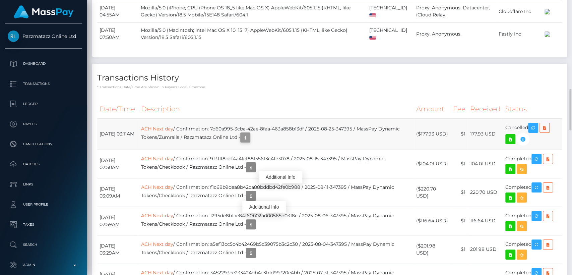
click at [249, 142] on icon "button" at bounding box center [245, 137] width 8 height 8
click at [275, 178] on div "Additional Info" at bounding box center [281, 177] width 44 height 12
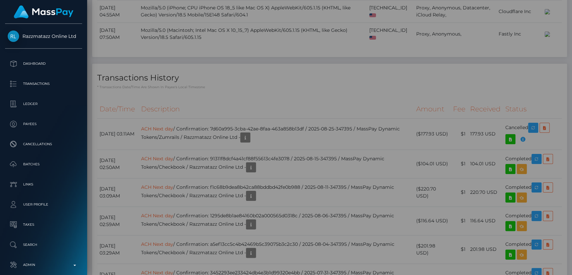
scroll to position [0, 0]
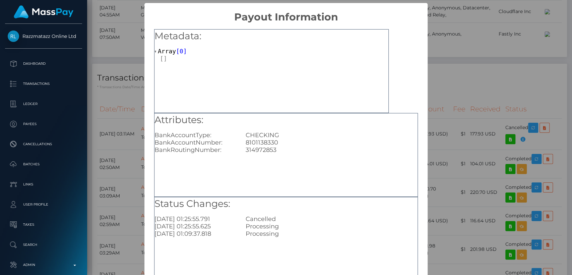
click at [437, 129] on div "× Payout Information Metadata: Array [ 0 ] Attributes: BankAccountType: CHECKIN…" at bounding box center [286, 137] width 572 height 275
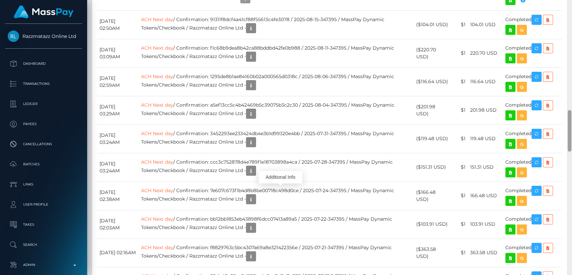
drag, startPoint x: 570, startPoint y: 96, endPoint x: 571, endPoint y: 117, distance: 21.2
click at [571, 117] on div at bounding box center [569, 137] width 5 height 275
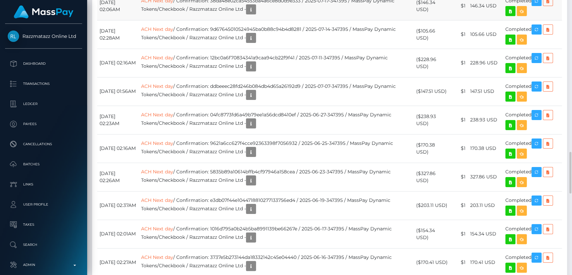
drag, startPoint x: 571, startPoint y: 117, endPoint x: 539, endPoint y: 75, distance: 53.0
click at [539, 75] on div "Customer Profile Loading... Loading..." at bounding box center [329, 137] width 485 height 275
click at [558, 20] on td "Completed" at bounding box center [532, 6] width 59 height 28
click at [571, 102] on div at bounding box center [569, 137] width 5 height 275
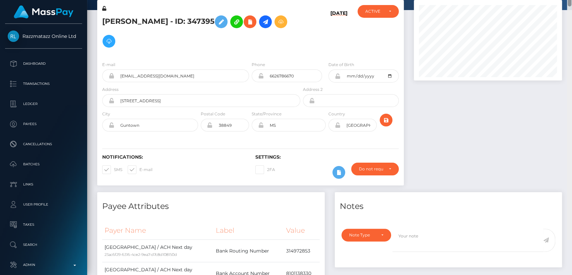
scroll to position [0, 0]
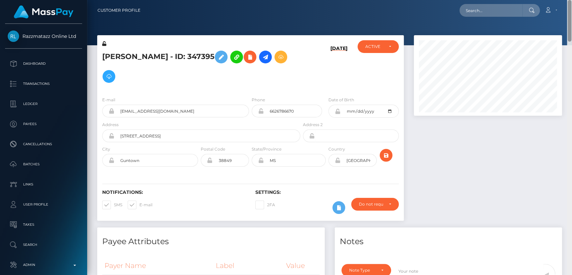
drag, startPoint x: 568, startPoint y: 116, endPoint x: 525, endPoint y: 2, distance: 122.3
click at [525, 2] on div "Customer Profile Loading... Loading..." at bounding box center [329, 137] width 485 height 275
click at [358, 15] on div "Loading... Loading... Account Edit Profile Logout" at bounding box center [354, 10] width 416 height 14
drag, startPoint x: 22, startPoint y: 29, endPoint x: 75, endPoint y: 42, distance: 54.8
click at [75, 42] on div "Razzmatazz Online Ltd Dashboard Transactions Ledger Payees Cancellations Links" at bounding box center [43, 149] width 87 height 250
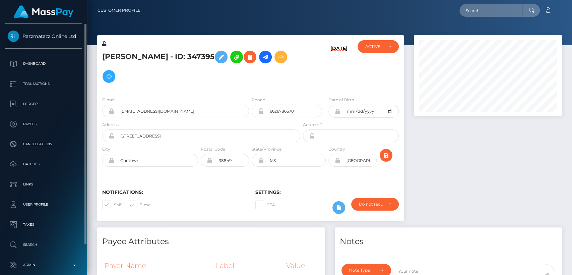
copy span "Razzmatazz Online Ltd"
click at [203, 227] on div "Payee Attributes" at bounding box center [210, 237] width 227 height 20
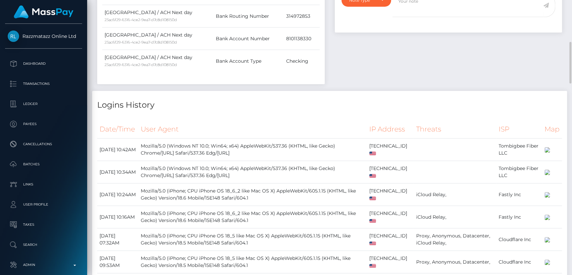
scroll to position [271, 0]
click at [203, 213] on td "Mozilla/5.0 (iPhone; CPU iPhone OS 18_6_2 like Mac OS X) AppleWebKit/605.1.15 (…" at bounding box center [252, 216] width 228 height 22
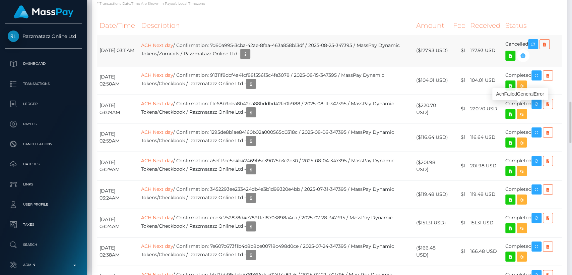
scroll to position [80, 148]
click at [523, 60] on icon "button" at bounding box center [523, 56] width 8 height 8
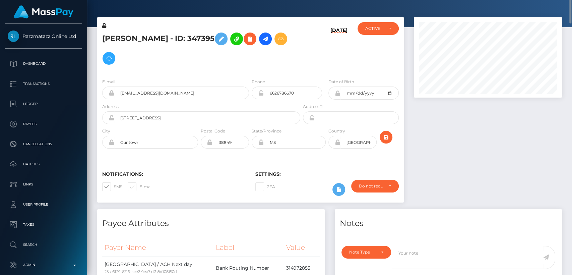
scroll to position [0, 0]
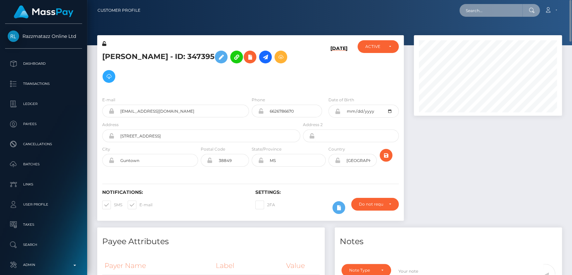
click at [500, 15] on input "text" at bounding box center [490, 10] width 63 height 13
paste input "femgoddess3@gmail.com"
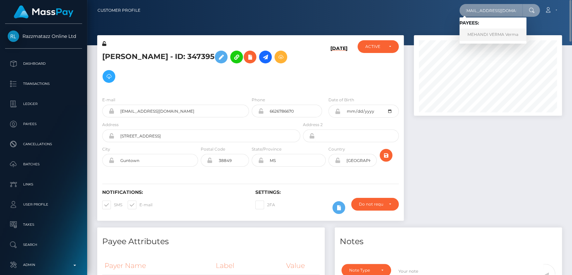
type input "femgoddess3@gmail.com"
click at [492, 36] on link "MEHANDI VERMA Verma" at bounding box center [492, 34] width 67 height 12
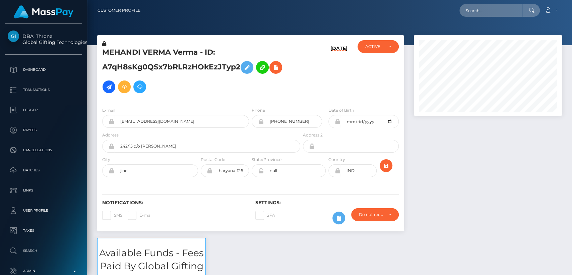
scroll to position [80, 148]
click at [474, 8] on input "text" at bounding box center [490, 10] width 63 height 13
paste input "[EMAIL_ADDRESS][DOMAIN_NAME]"
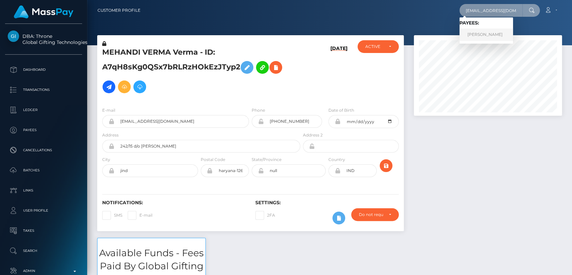
type input "[EMAIL_ADDRESS][DOMAIN_NAME]"
click at [479, 31] on link "[PERSON_NAME]" at bounding box center [486, 34] width 54 height 12
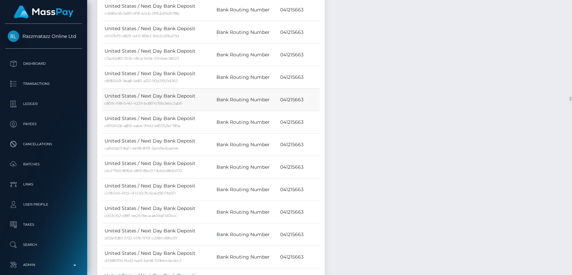
scroll to position [2625, 0]
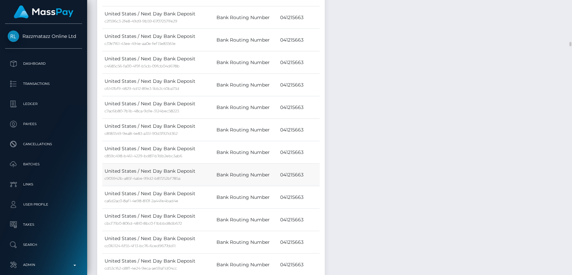
click at [161, 175] on div "c905942b-a85f-4abe-99d2-b87252bf785a" at bounding box center [158, 178] width 107 height 7
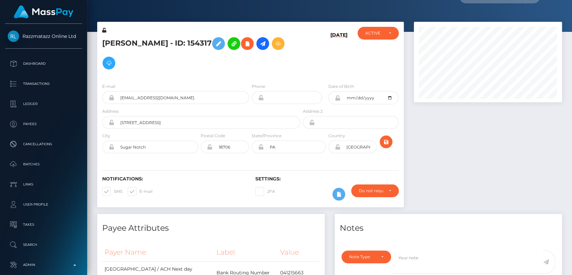
scroll to position [0, 0]
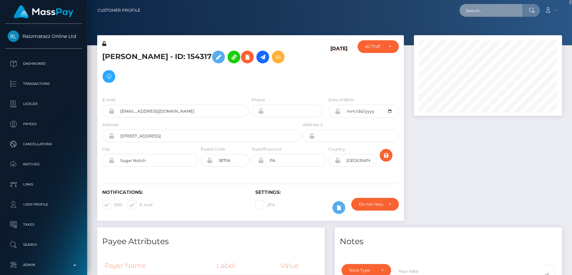
click at [471, 11] on input "text" at bounding box center [490, 10] width 63 height 13
paste input "femgoddess3@gmail.com"
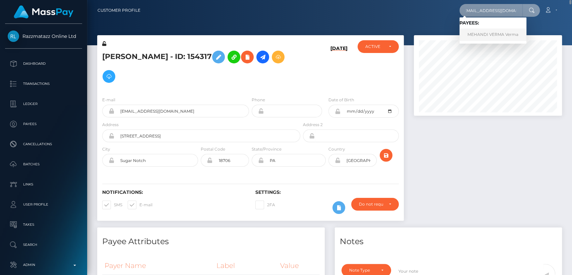
type input "femgoddess3@gmail.com"
click at [479, 31] on link "MEHANDI VERMA Verma" at bounding box center [492, 34] width 67 height 12
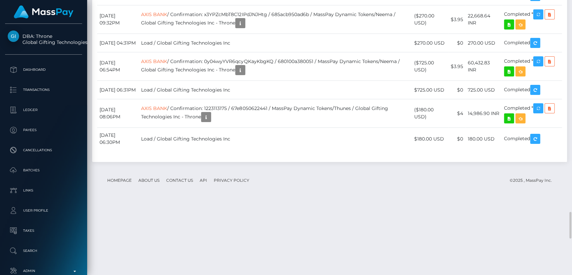
scroll to position [2187, 0]
drag, startPoint x: 133, startPoint y: 147, endPoint x: 99, endPoint y: 140, distance: 34.5
copy td "[DATE] 10:38PM"
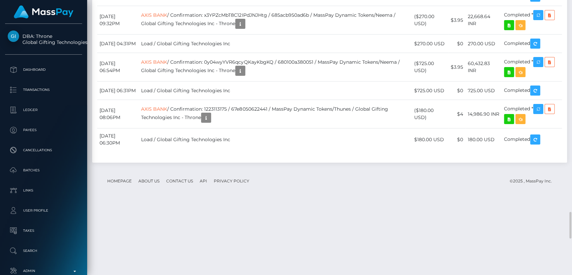
drag, startPoint x: 426, startPoint y: 147, endPoint x: 418, endPoint y: 139, distance: 11.1
copy td "$153.00 USD"
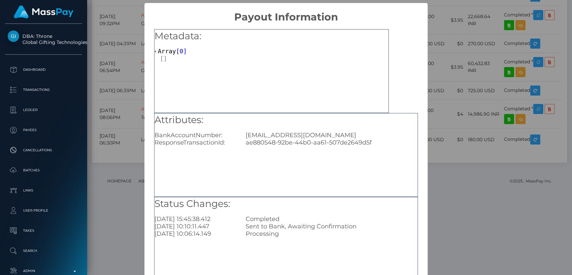
click at [125, 108] on div "× Payout Information Metadata: Array [ 0 ] Attributes: BankAccountNumber: justi…" at bounding box center [286, 137] width 572 height 275
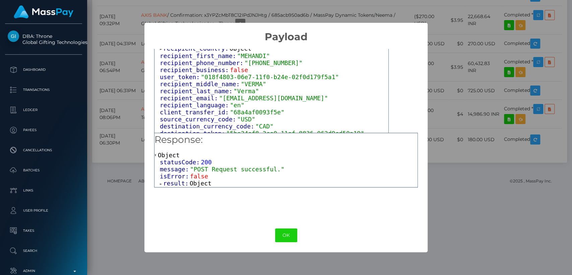
scroll to position [201, 0]
click at [493, 116] on div "× Payload Output: Object attrs: Array [ 1 ] data_attributes: Object payer_data:…" at bounding box center [286, 137] width 572 height 275
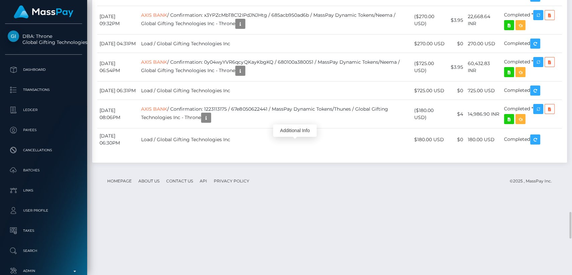
scroll to position [80, 148]
click at [295, 131] on div "Additional Info" at bounding box center [295, 130] width 44 height 12
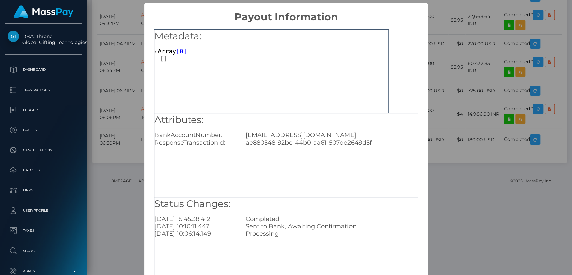
click at [293, 136] on div "justinliu719@gmail.com" at bounding box center [332, 134] width 182 height 7
copy div "justinliu719@gmail.com"
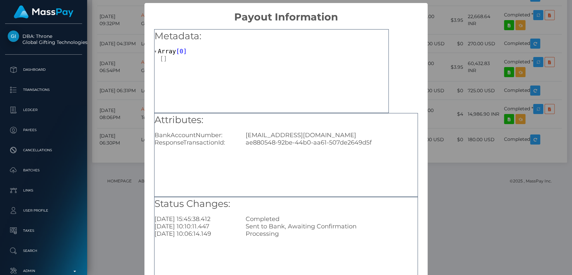
click at [466, 111] on div "× Payout Information Metadata: Array [ 0 ] Attributes: BankAccountNumber: justi…" at bounding box center [286, 137] width 572 height 275
click at [437, 104] on div "× Payout Information Metadata: Array [ 0 ] Attributes: BankAccountNumber: justi…" at bounding box center [286, 137] width 572 height 275
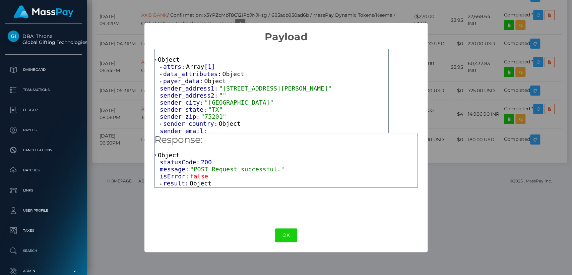
scroll to position [12, 0]
click at [162, 65] on span at bounding box center [161, 66] width 3 height 4
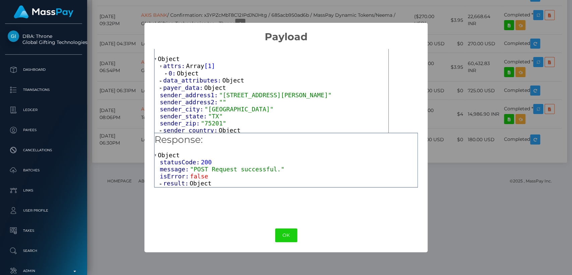
click at [164, 72] on div "0: Object" at bounding box center [274, 73] width 228 height 7
click at [166, 74] on span at bounding box center [166, 73] width 3 height 4
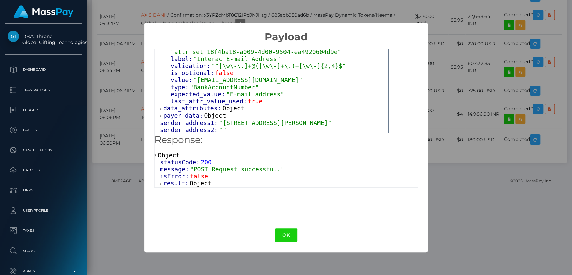
scroll to position [64, 0]
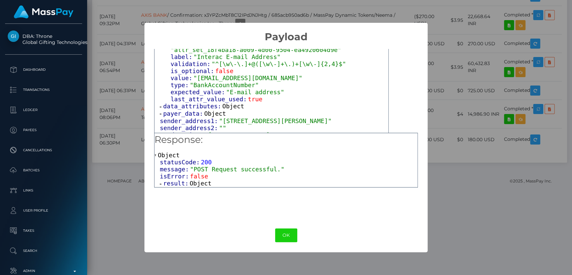
click at [160, 105] on span at bounding box center [161, 107] width 3 height 4
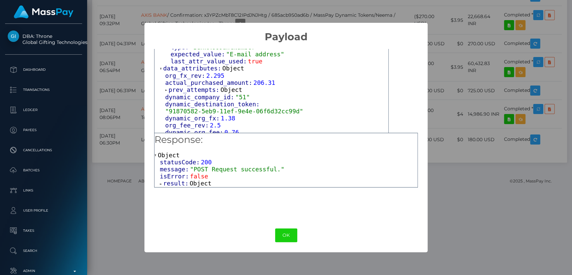
scroll to position [102, 0]
click at [164, 86] on div "org_fx_rev: 2.295 actual_purchased_amount: 206.31 prev_attempts: Object dynamic…" at bounding box center [274, 114] width 228 height 85
click at [165, 87] on span at bounding box center [166, 89] width 3 height 4
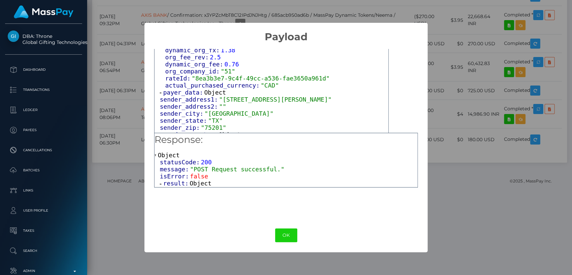
scroll to position [178, 0]
click at [158, 81] on div "attrs: Array [ 1 ] 0: Object input_type: "text" token: "attr_0eb4cea0-2cd1-11ef…" at bounding box center [271, 218] width 234 height 642
click at [162, 90] on span at bounding box center [161, 92] width 3 height 4
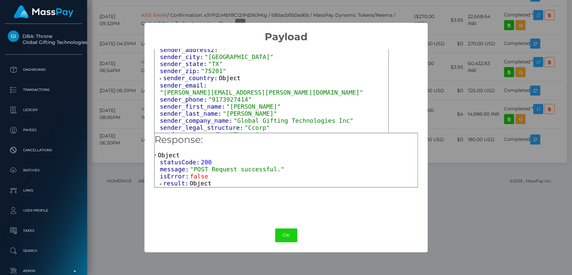
scroll to position [248, 0]
click at [160, 76] on span at bounding box center [161, 78] width 3 height 4
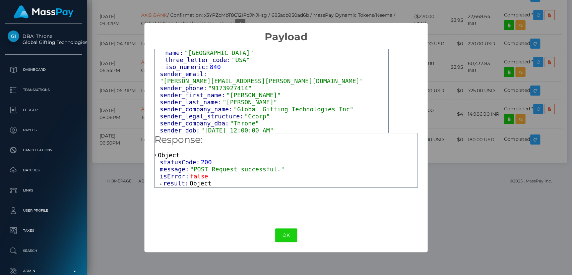
scroll to position [288, 0]
